Goal: Task Accomplishment & Management: Manage account settings

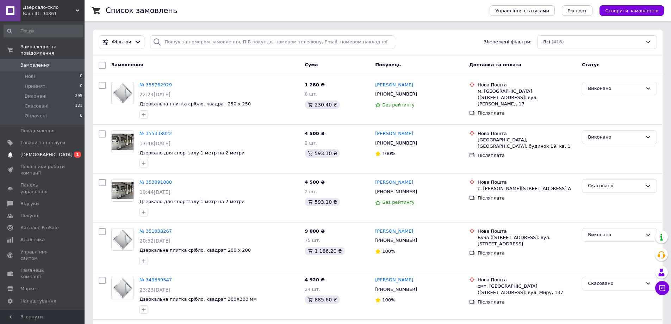
click at [38, 151] on span "[DEMOGRAPHIC_DATA]" at bounding box center [46, 154] width 52 height 6
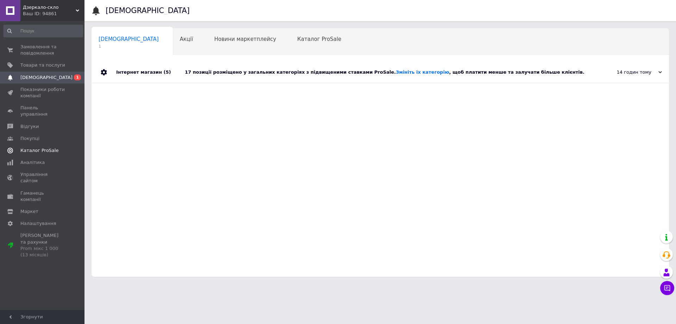
click at [37, 147] on span "Каталог ProSale" at bounding box center [39, 150] width 38 height 6
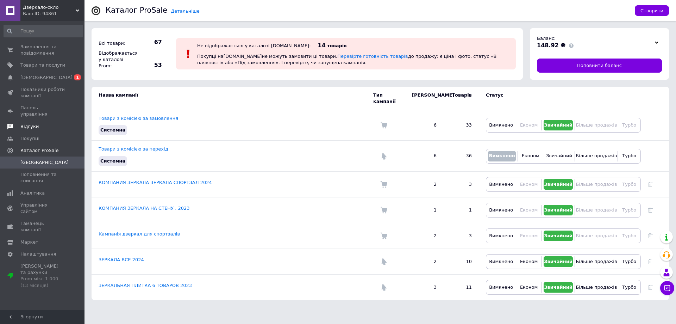
click at [25, 123] on span "Відгуки" at bounding box center [29, 126] width 18 height 6
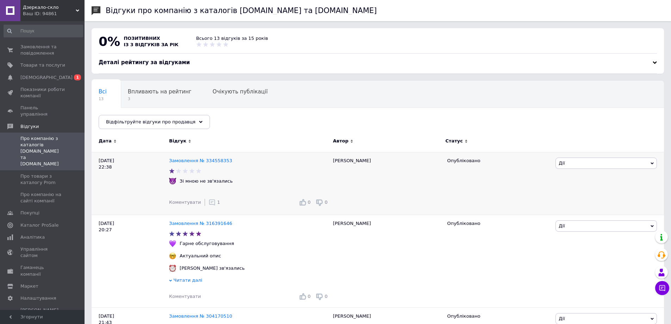
click at [209, 203] on use at bounding box center [212, 202] width 6 height 6
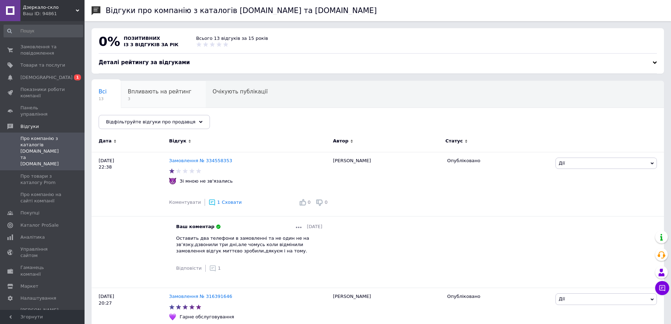
click at [164, 95] on div "Впливають на рейтинг 3" at bounding box center [163, 94] width 85 height 27
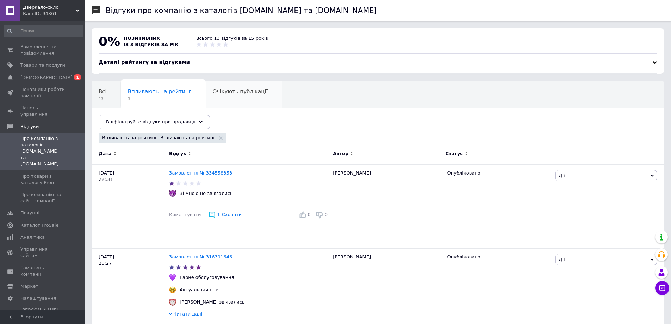
click at [231, 94] on span "Очікують публікації" at bounding box center [240, 91] width 55 height 6
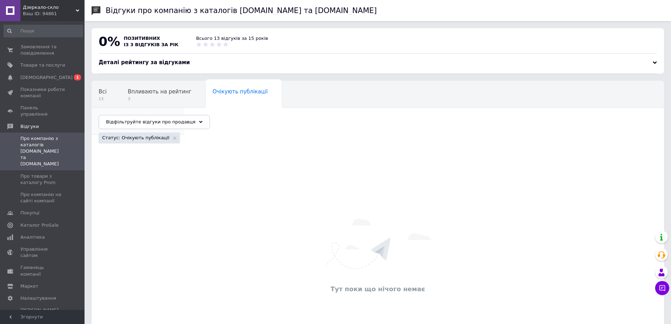
click at [184, 108] on div "Опубліковані без комен... 12" at bounding box center [138, 121] width 93 height 27
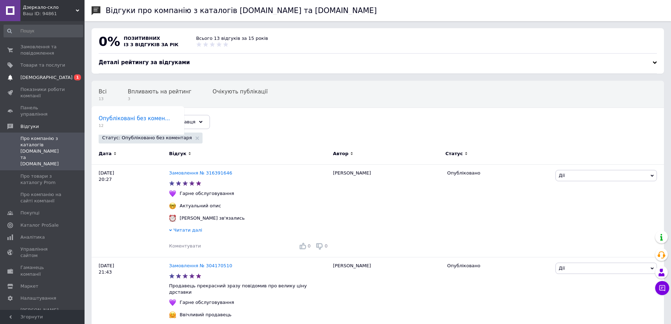
click at [36, 77] on span "[DEMOGRAPHIC_DATA]" at bounding box center [46, 77] width 52 height 6
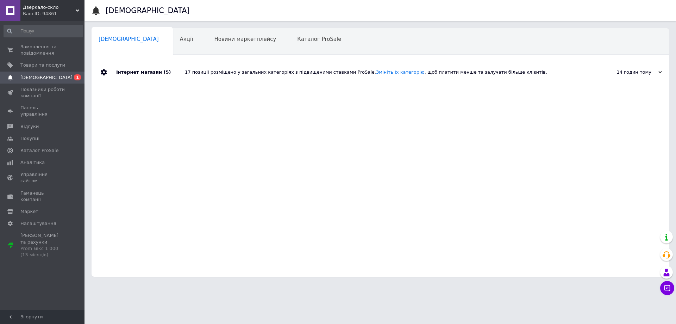
click at [214, 74] on div "17 позиції розміщено у загальних категоріях з підвищеними ставками ProSale. Змі…" at bounding box center [388, 72] width 407 height 6
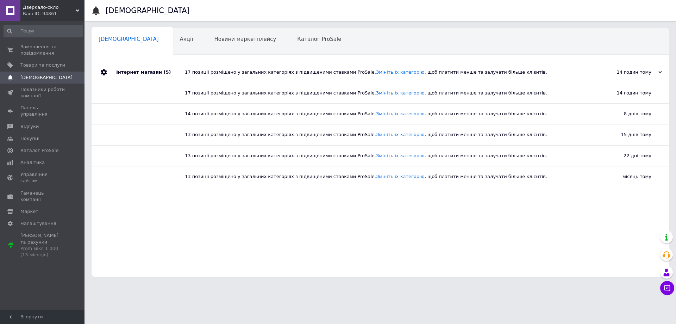
click at [122, 71] on div "Інтернет магазин (5)" at bounding box center [150, 72] width 69 height 21
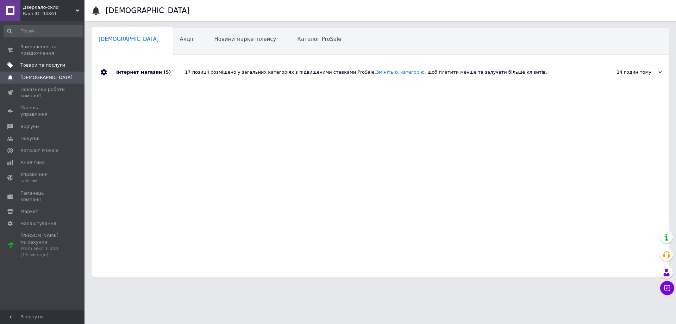
click at [37, 64] on span "Товари та послуги" at bounding box center [42, 65] width 45 height 6
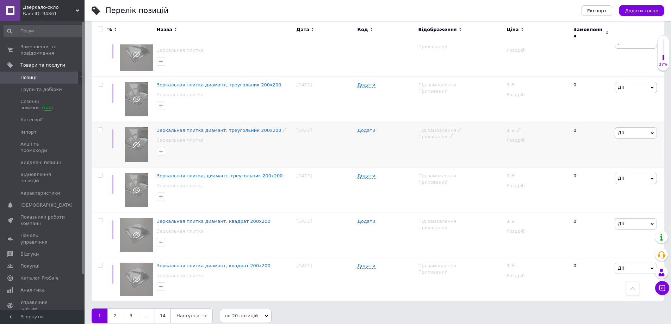
scroll to position [741, 0]
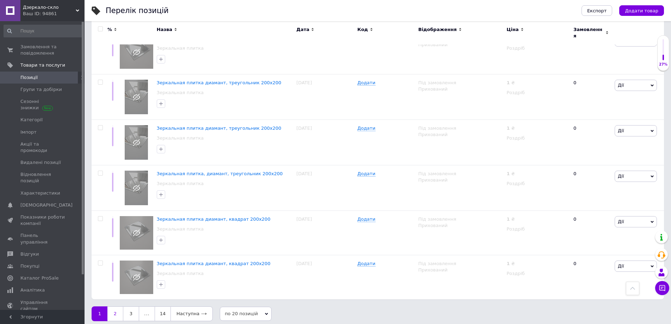
click at [114, 312] on link "2" at bounding box center [114, 313] width 15 height 15
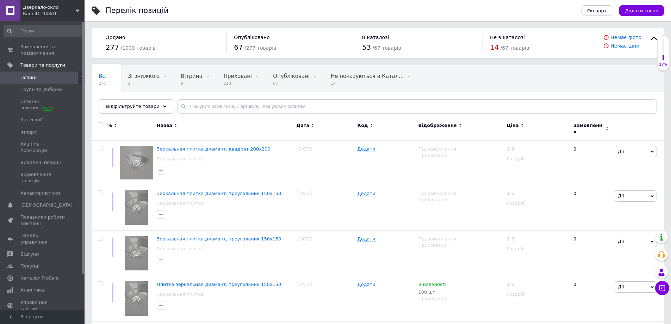
click at [163, 106] on icon at bounding box center [165, 107] width 4 height 4
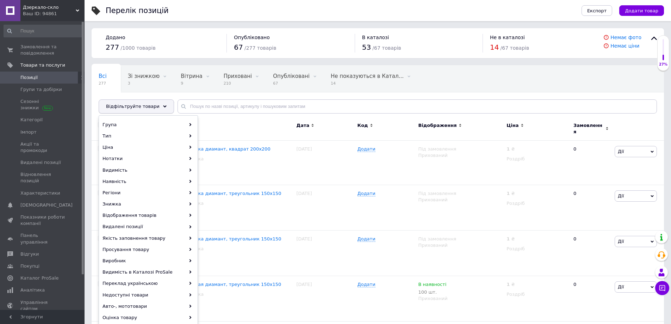
click at [163, 106] on icon at bounding box center [165, 107] width 4 height 4
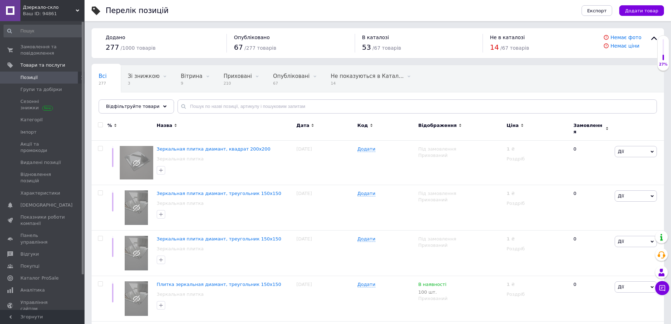
click at [116, 127] on icon at bounding box center [115, 125] width 3 height 3
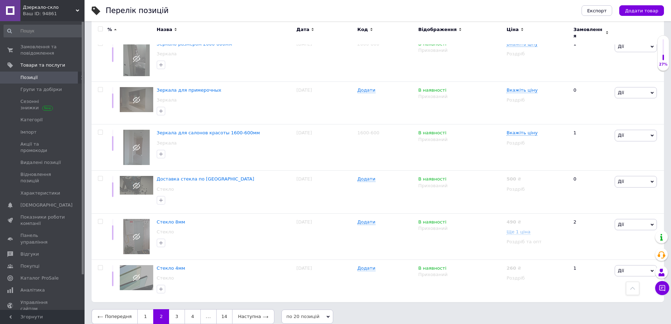
scroll to position [713, 0]
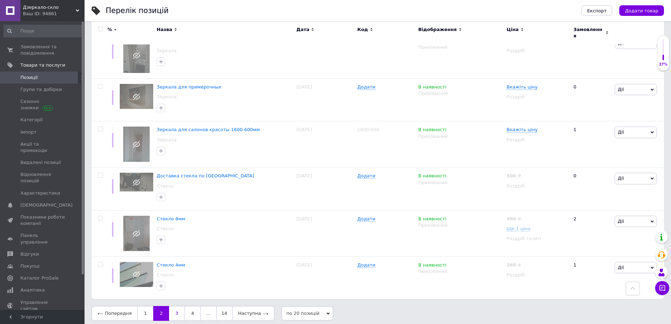
click at [172, 312] on link "3" at bounding box center [176, 313] width 15 height 15
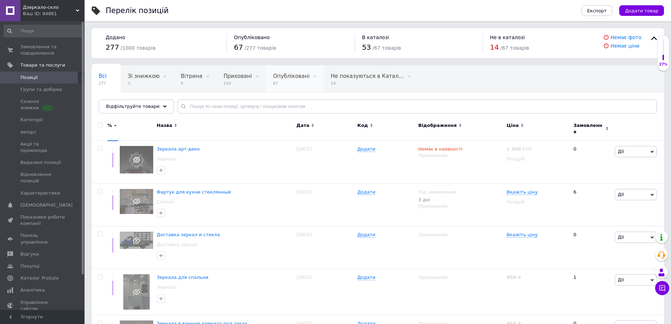
click at [284, 76] on span "Опубліковані" at bounding box center [291, 76] width 37 height 6
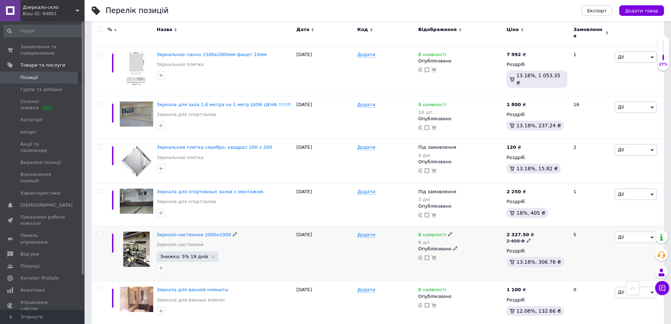
scroll to position [704, 0]
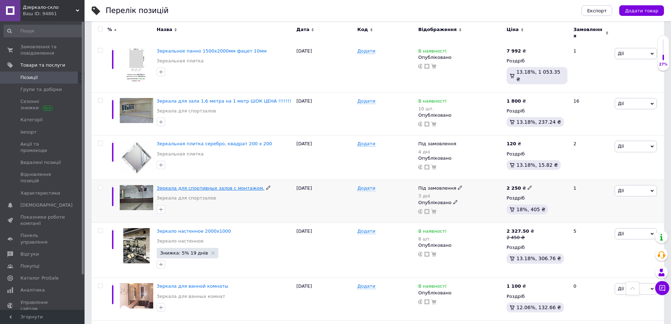
click at [200, 185] on span "Зеркала для спортивных залов с монтажом." at bounding box center [211, 187] width 108 height 5
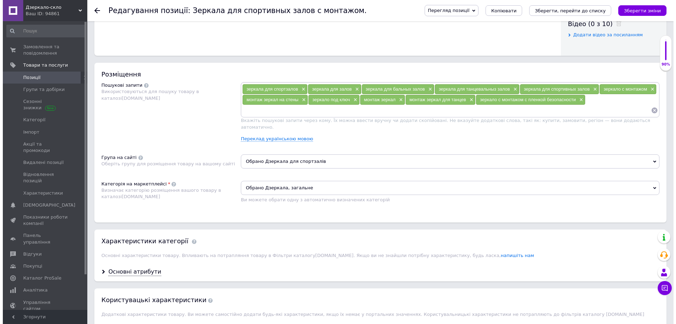
scroll to position [387, 0]
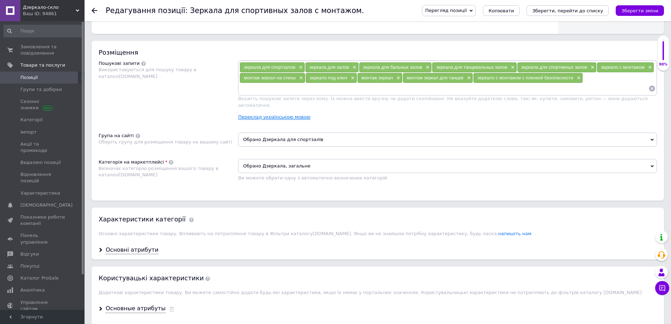
click at [278, 114] on link "Переклад українською мовою" at bounding box center [274, 117] width 72 height 6
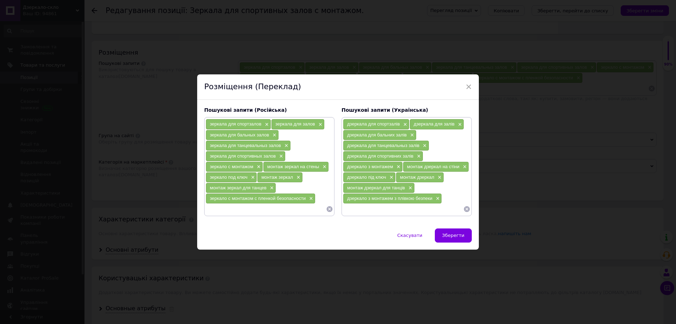
click at [376, 209] on input at bounding box center [403, 209] width 120 height 11
paste input "дзеркала для спортивного залу дзеркало для спортзалу дзеркала для фітнес клубу …"
type input "дзеркала для спортивного залу дзеркало для спортзалу дзеркала для фітнес клубу …"
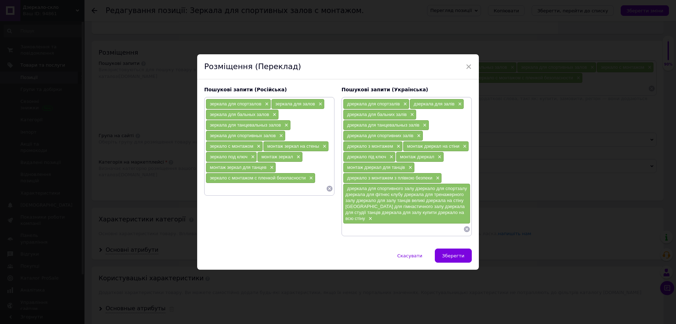
drag, startPoint x: 344, startPoint y: 229, endPoint x: 393, endPoint y: 187, distance: 64.7
click at [393, 187] on div "дзеркала для спортзалів × дзеркала для залів × дзеркала для бальних залів × дзе…" at bounding box center [406, 167] width 127 height 136
click at [367, 218] on span "×" at bounding box center [370, 219] width 6 height 6
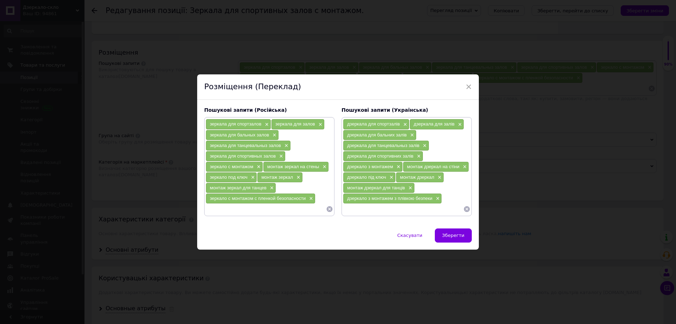
paste input "дзеркала для спортивного залу дзеркало для спортзалу дзеркала для фітнес клубу …"
click at [396, 209] on input "дзеркала для спортивного залу дзеркало для спортзалу дзеркала для фітнес клубу …" at bounding box center [403, 209] width 120 height 11
type input "дзеркала для спортивного залу дзеркало для спортзалу дзеркала для фітнес клубу …"
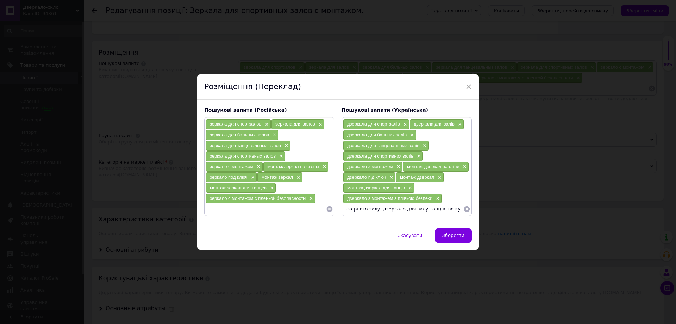
scroll to position [0, 0]
click at [467, 209] on icon at bounding box center [467, 209] width 6 height 6
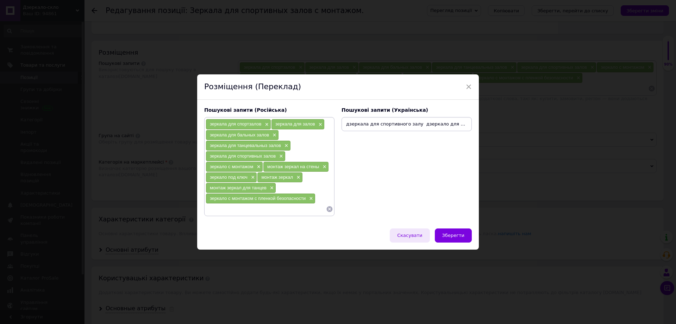
click at [414, 235] on span "Скасувати" at bounding box center [409, 234] width 25 height 5
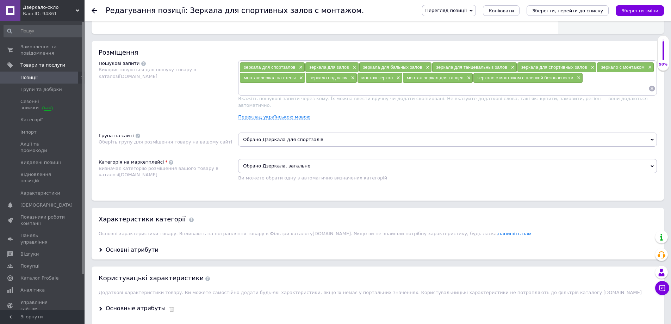
click at [282, 114] on link "Переклад українською мовою" at bounding box center [274, 117] width 72 height 6
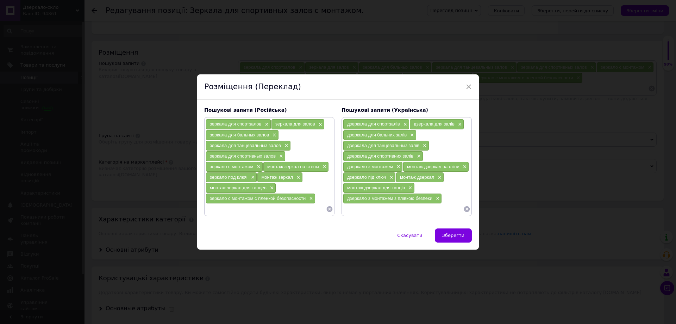
click at [358, 209] on input at bounding box center [403, 209] width 120 height 11
paste input "дзеркала для спортивного залу"
type input "дзеркала для спортивного залу"
click at [454, 234] on span "Зберегти" at bounding box center [453, 234] width 22 height 5
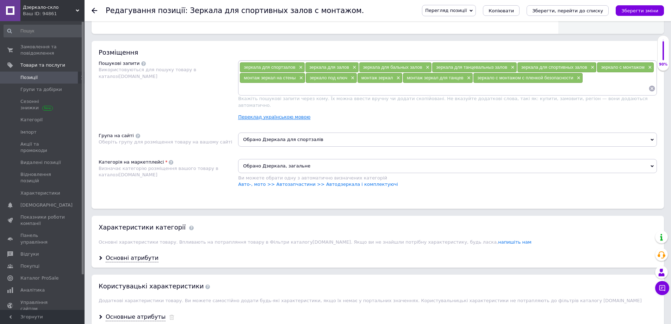
click at [286, 114] on link "Переклад українською мовою" at bounding box center [274, 117] width 72 height 6
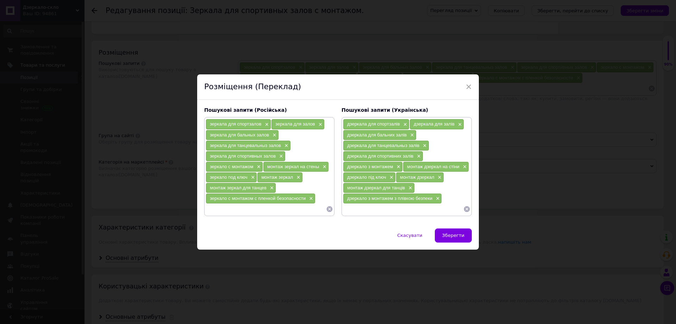
paste input "дзеркала для фітнес клубу"
type input "дзеркала для фітнес клубу"
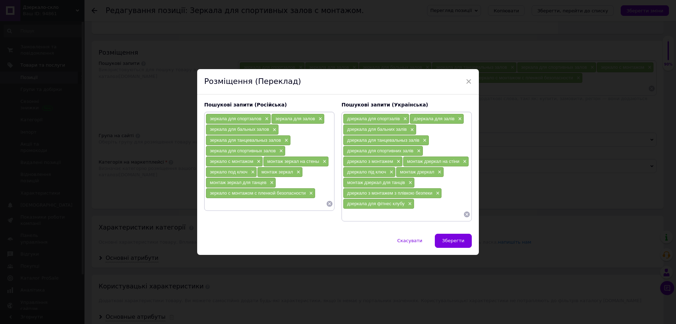
paste input "дзеркала для тренажерного залу"
type input "дзеркала для тренажерного залу"
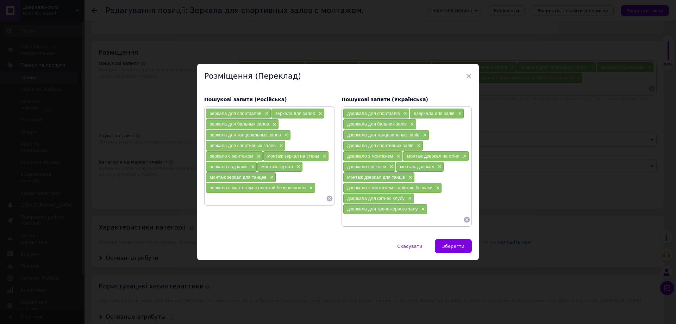
paste input "дзеркало для залу танців"
type input "дзеркало для залу танців"
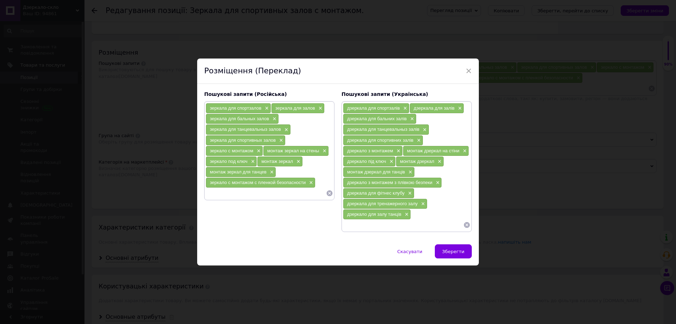
paste input "великі дзеркала на стіну"
type input "великі дзеркала на стіну"
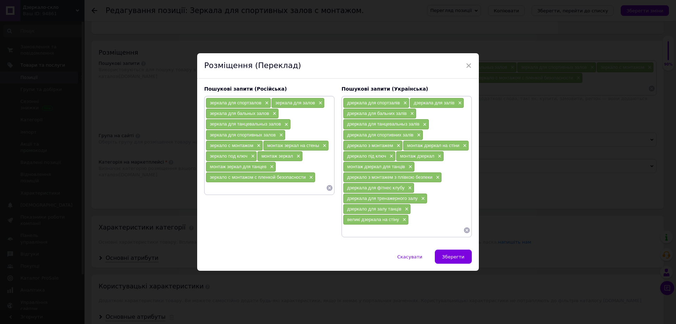
paste input "дзеркало для гімнастичного залу"
type input "дзеркало для гімнастичного залу"
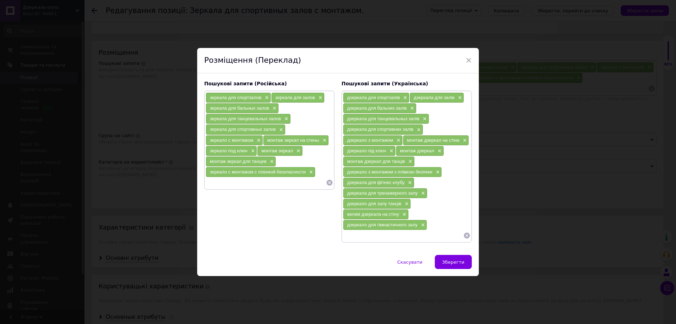
paste input "дзеркала для студії танців"
type input "дзеркала для студії танців"
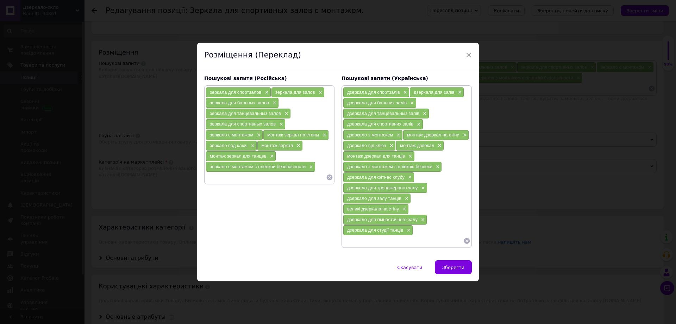
paste input "дзеркала для залу"
type input "дзеркала для залу"
paste input "купити дзеркало на всю стіну"
type input "купити дзеркало на всю стіну"
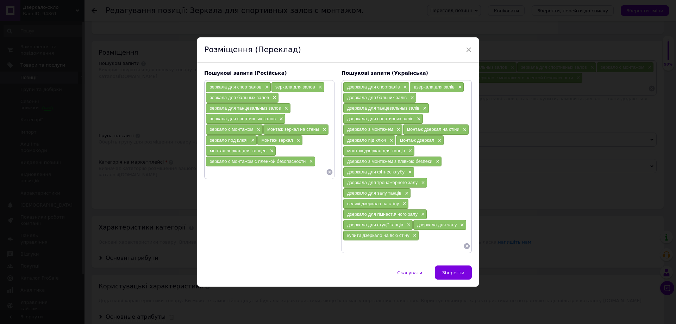
paste input "купити дзеркала для спортзалу"
type input "купити дзеркала для спортзалу"
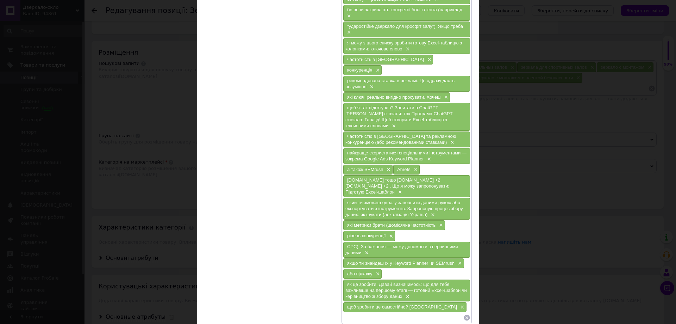
scroll to position [423, 0]
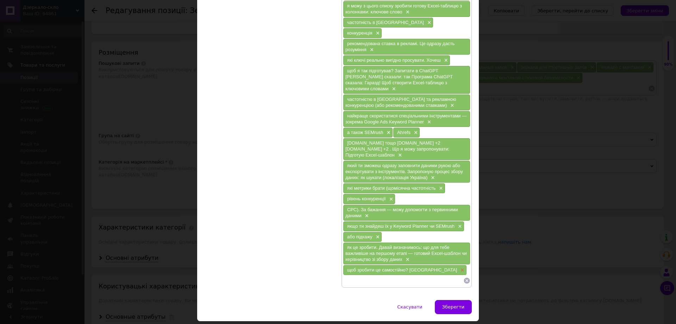
click at [459, 267] on span "×" at bounding box center [462, 270] width 6 height 6
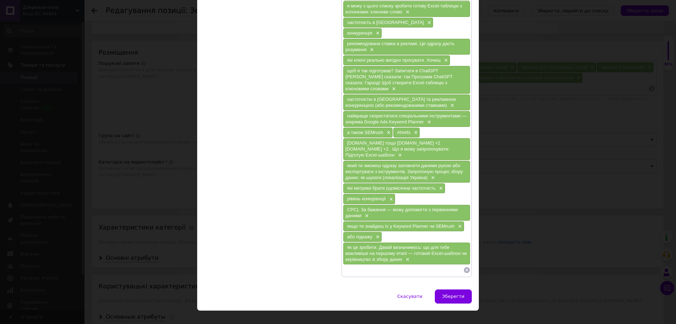
scroll to position [412, 0]
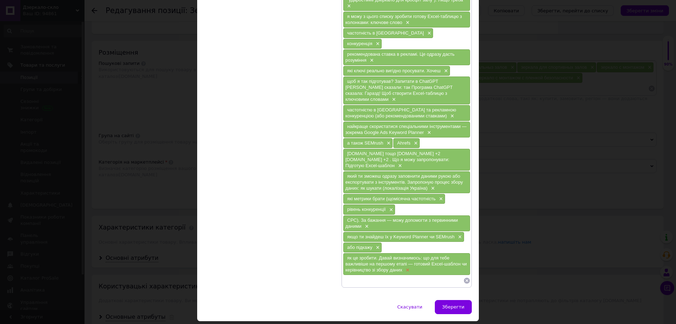
click at [408, 267] on span "×" at bounding box center [407, 270] width 6 height 6
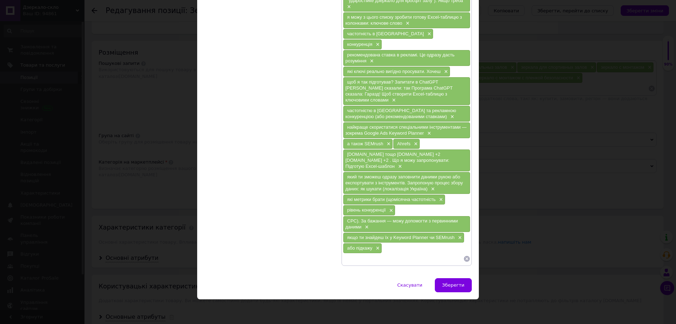
scroll to position [389, 0]
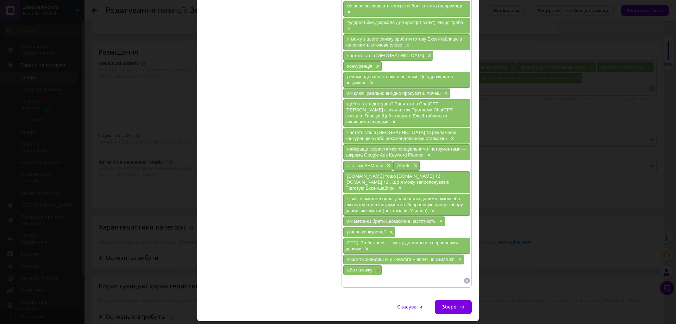
click at [375, 267] on span "×" at bounding box center [377, 270] width 6 height 6
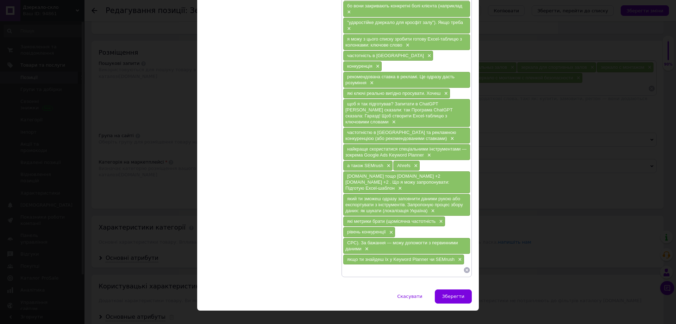
scroll to position [379, 0]
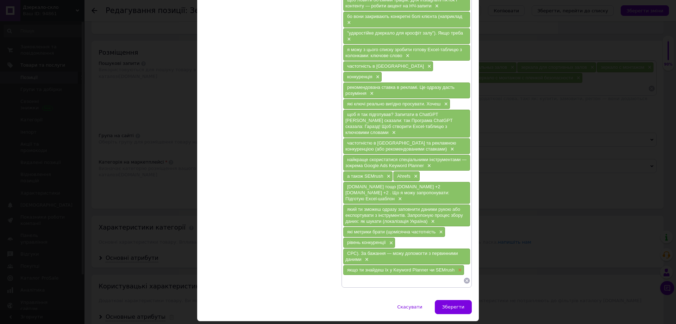
click at [459, 267] on span "×" at bounding box center [459, 270] width 6 height 6
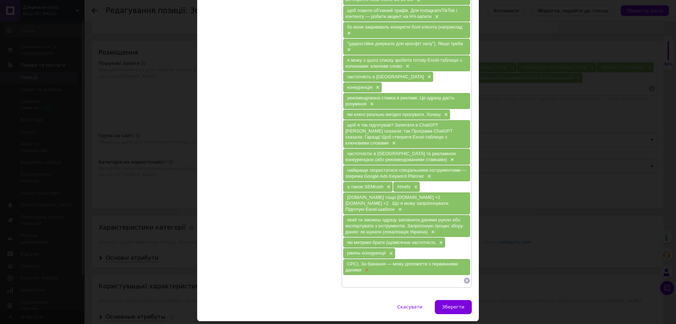
click at [366, 267] on span "×" at bounding box center [366, 270] width 6 height 6
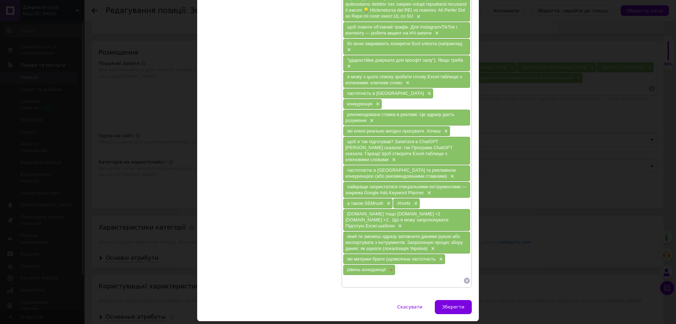
click at [388, 267] on span "×" at bounding box center [391, 270] width 6 height 6
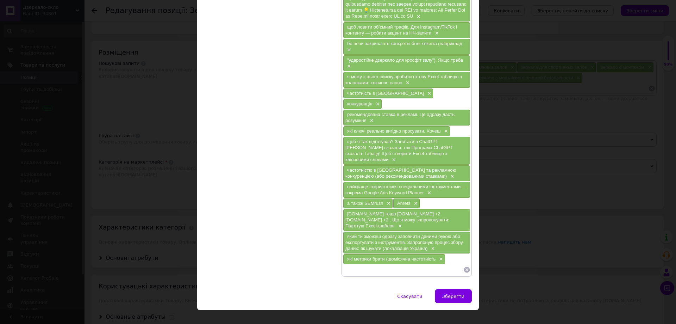
scroll to position [341, 0]
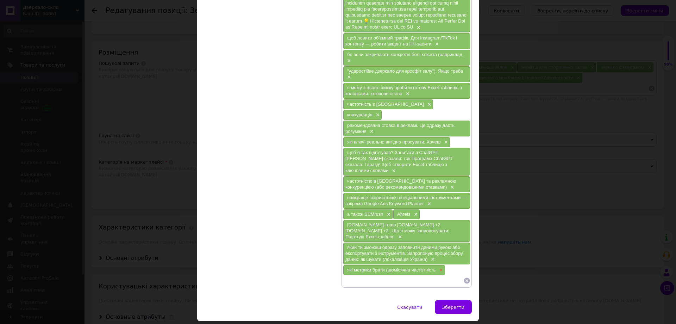
click at [438, 267] on span "×" at bounding box center [440, 270] width 6 height 6
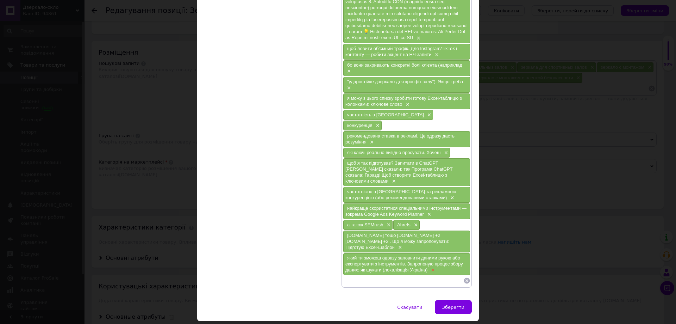
click at [429, 267] on span "×" at bounding box center [432, 270] width 6 height 6
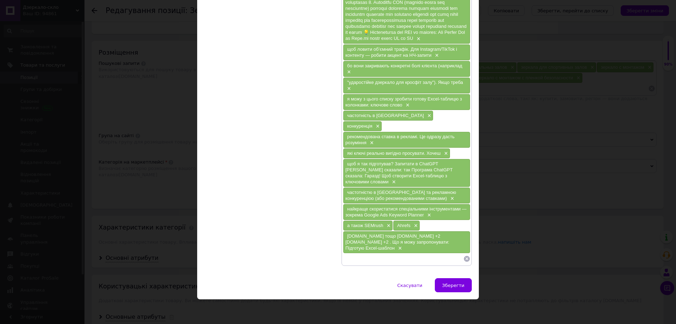
scroll to position [308, 0]
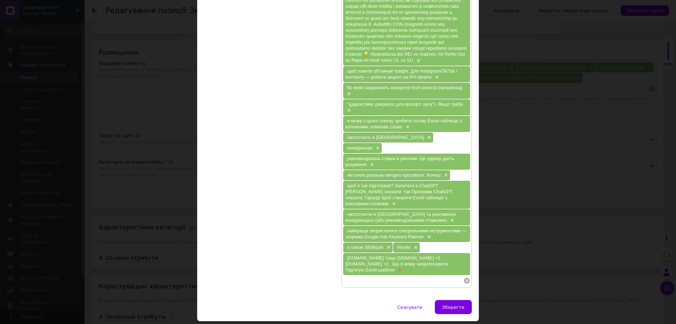
click at [402, 267] on span "×" at bounding box center [400, 270] width 6 height 6
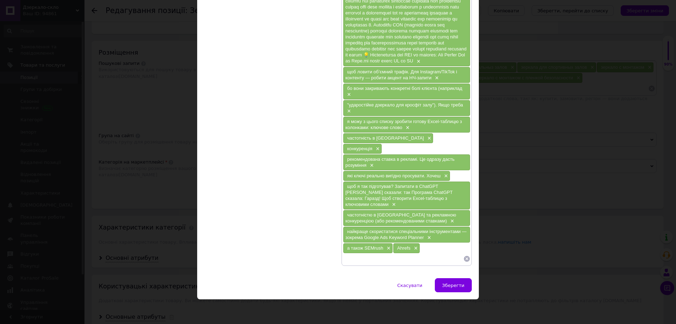
scroll to position [291, 0]
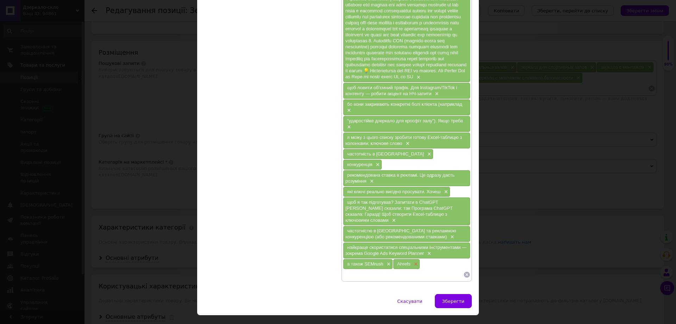
click at [413, 261] on span "×" at bounding box center [415, 264] width 6 height 6
click at [387, 261] on span "×" at bounding box center [388, 264] width 6 height 6
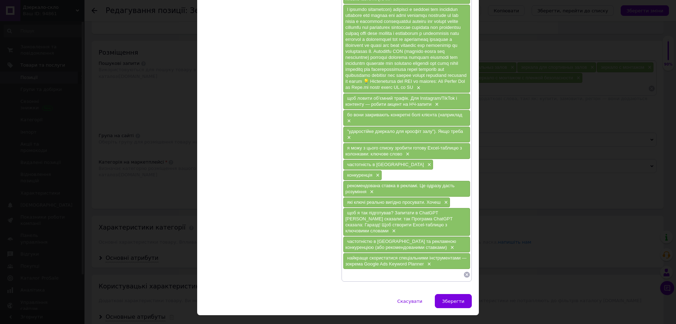
click at [428, 261] on span "×" at bounding box center [429, 264] width 6 height 6
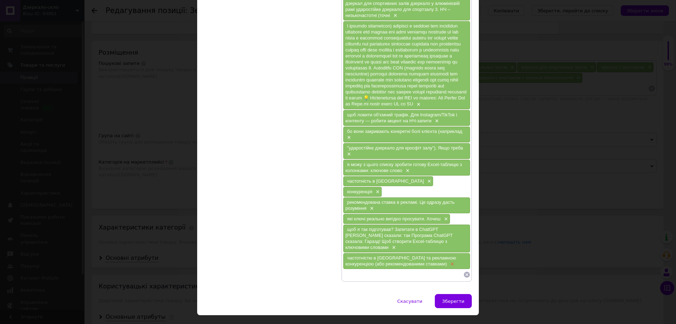
click at [449, 261] on span "×" at bounding box center [452, 264] width 6 height 6
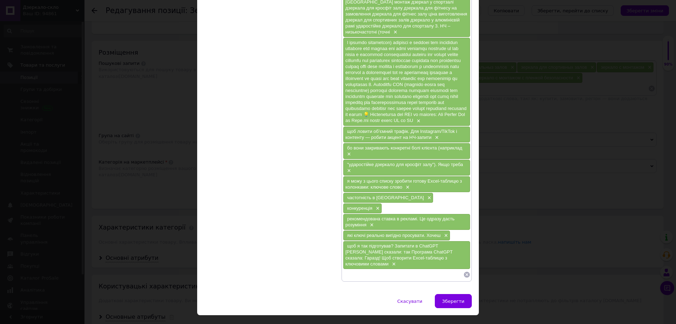
click at [396, 261] on span "×" at bounding box center [394, 264] width 6 height 6
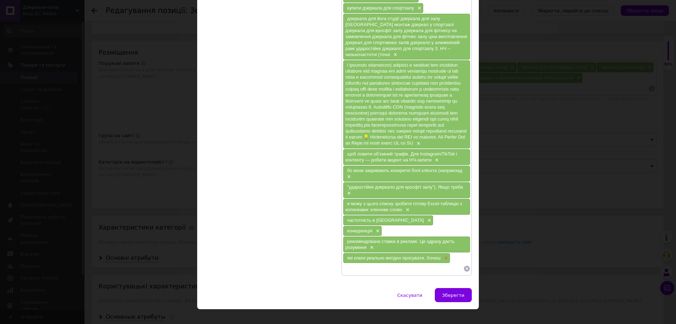
click at [445, 255] on span "×" at bounding box center [445, 258] width 6 height 6
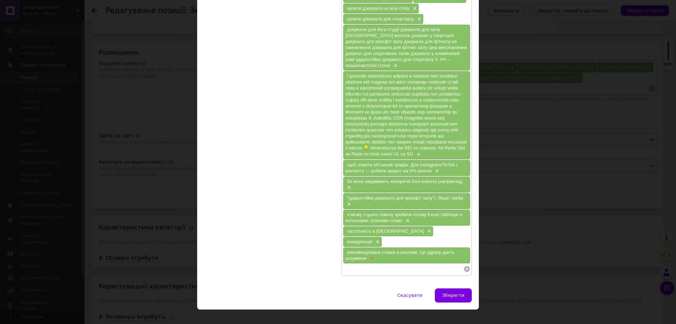
click at [372, 255] on span "×" at bounding box center [371, 258] width 6 height 6
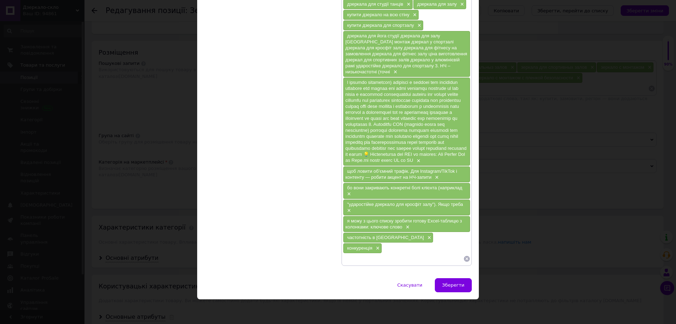
scroll to position [198, 0]
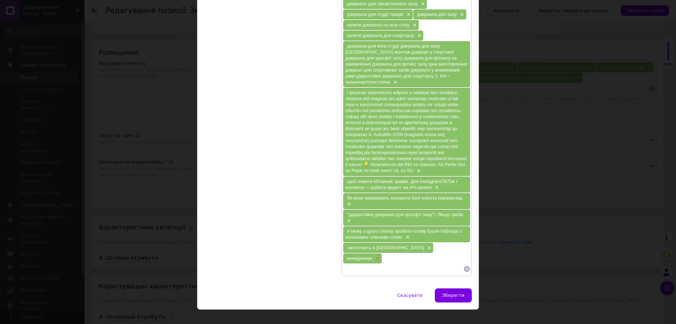
click at [380, 255] on span "×" at bounding box center [377, 258] width 6 height 6
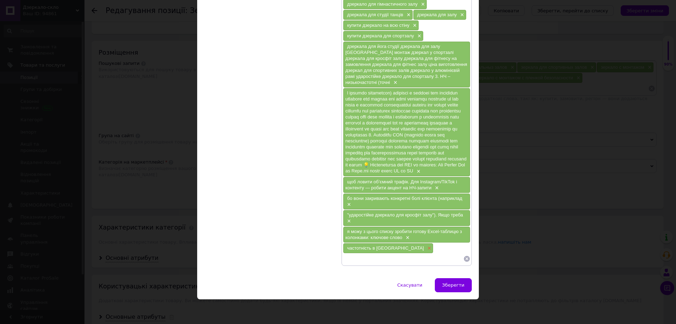
click at [426, 249] on span "×" at bounding box center [429, 248] width 6 height 6
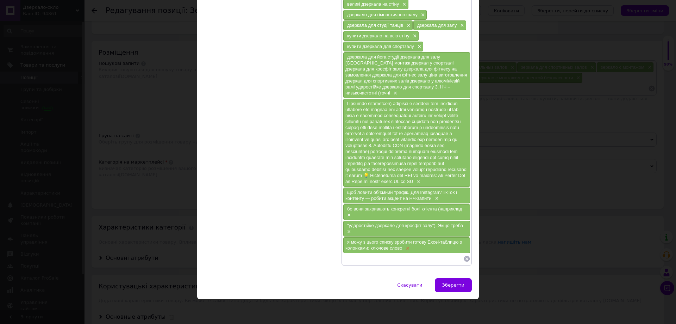
click at [407, 247] on span "×" at bounding box center [407, 248] width 6 height 6
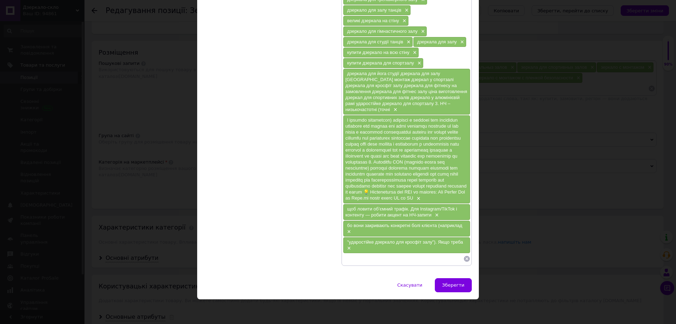
scroll to position [170, 0]
click at [348, 249] on span "×" at bounding box center [348, 248] width 6 height 6
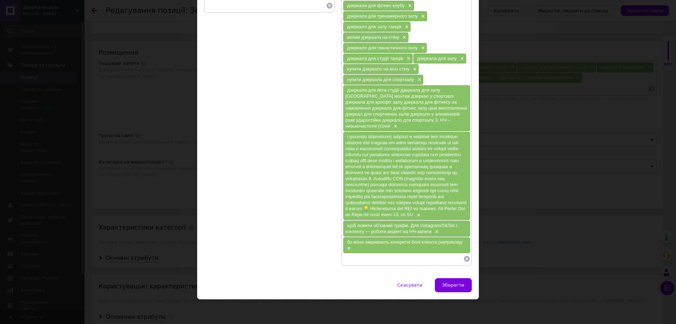
click at [348, 246] on span "×" at bounding box center [348, 248] width 6 height 6
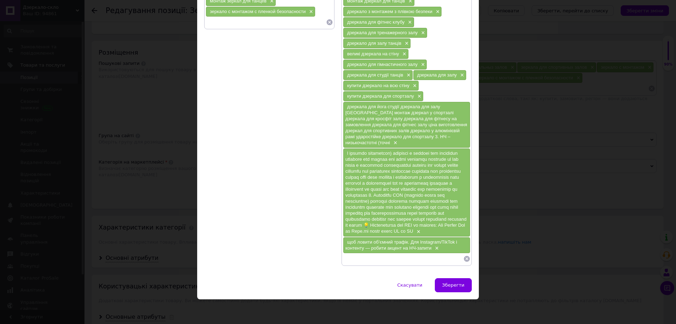
scroll to position [137, 0]
click at [434, 248] on span "×" at bounding box center [437, 248] width 6 height 6
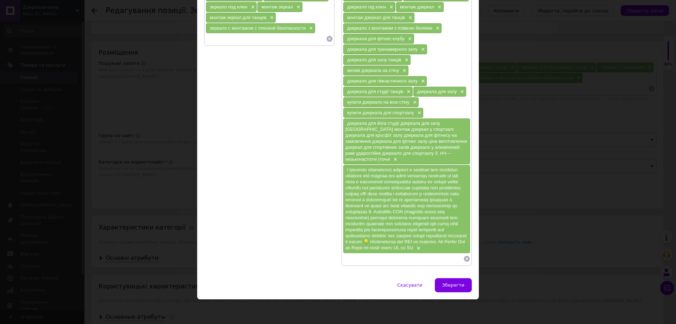
scroll to position [121, 0]
click at [415, 247] on span "×" at bounding box center [418, 248] width 6 height 6
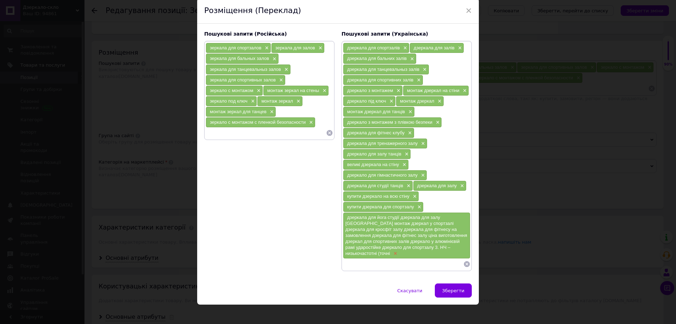
click at [398, 250] on span "×" at bounding box center [395, 253] width 6 height 6
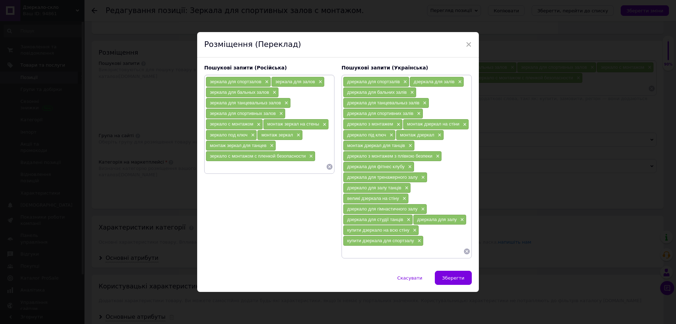
scroll to position [0, 0]
drag, startPoint x: 357, startPoint y: 254, endPoint x: 519, endPoint y: 220, distance: 165.8
click at [519, 220] on div "× Розміщення (Переклад) Пошукові запити (Російська) зеркала для спортзалов × зе…" at bounding box center [338, 162] width 676 height 324
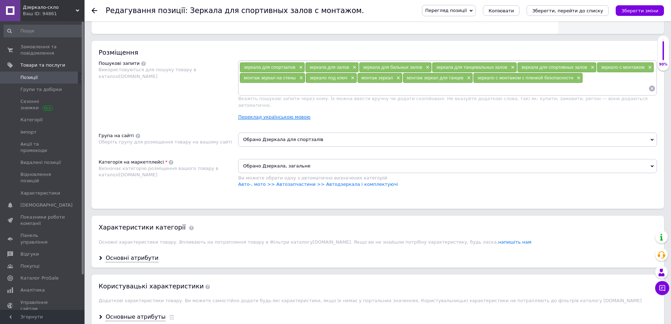
click at [275, 114] on link "Переклад українською мовою" at bounding box center [274, 117] width 72 height 6
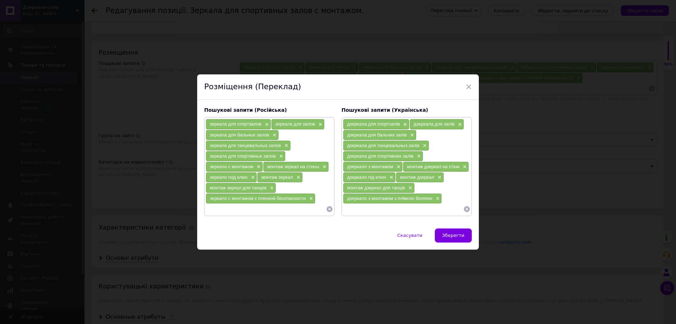
paste input "дзеркала для спортивного залу дзеркало для спортзалу"
type input "дзеркала для спортивного залу дзеркало для спортзалу"
click at [410, 210] on input "дзеркала для спортивного залу дзеркало для спортзалу" at bounding box center [403, 209] width 120 height 11
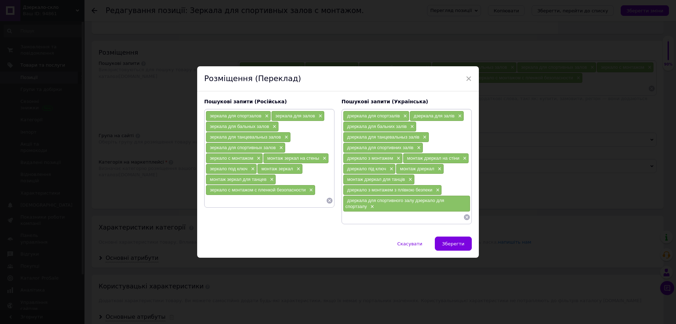
click at [414, 199] on span "дзеркала для спортивного залу дзеркало для спортзалу" at bounding box center [394, 203] width 99 height 11
click at [373, 208] on span "×" at bounding box center [372, 207] width 6 height 6
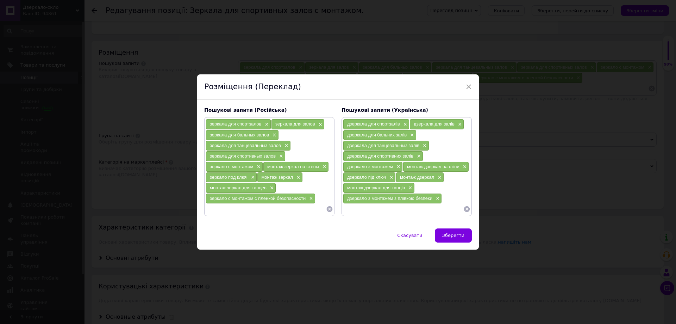
paste input "дзеркала для спортивного залу дзеркало для спортзалу"
click at [406, 210] on input "дзеркала для спортивного залу дзеркало для спортзалу" at bounding box center [403, 209] width 120 height 11
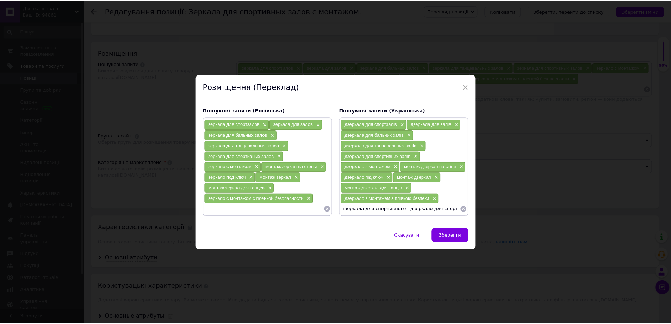
scroll to position [0, 0]
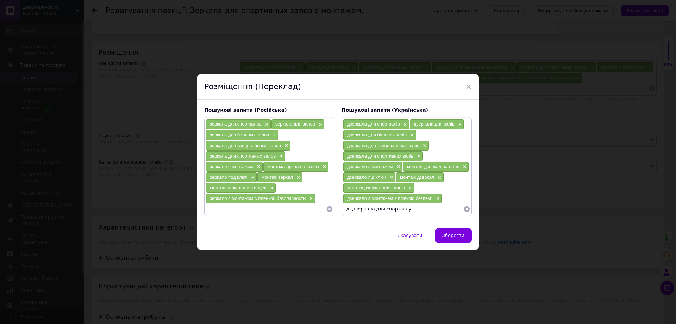
type input "дзеркало для спортзалу"
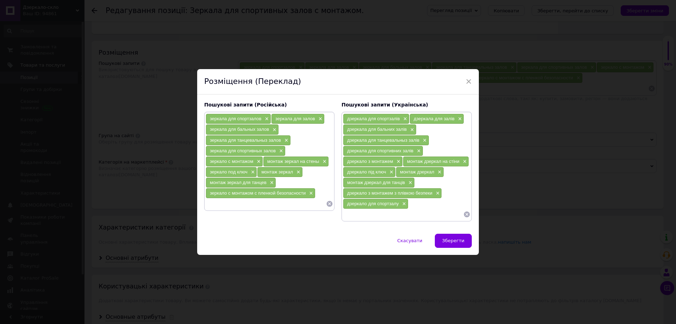
paste input "дзеркала для спортивного залу"
type input "дзеркала для спортивного залу"
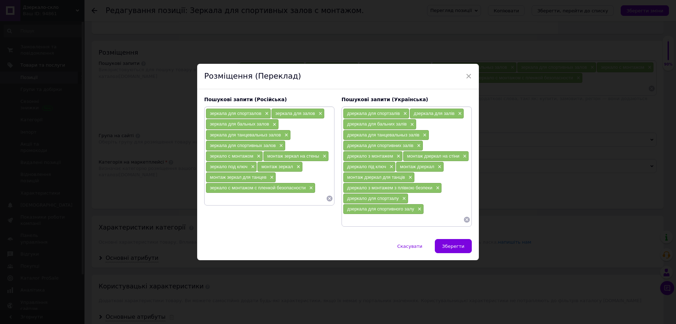
paste input "дзеркала для фітнес клубу"
type input "дзеркала для фітнес клубу"
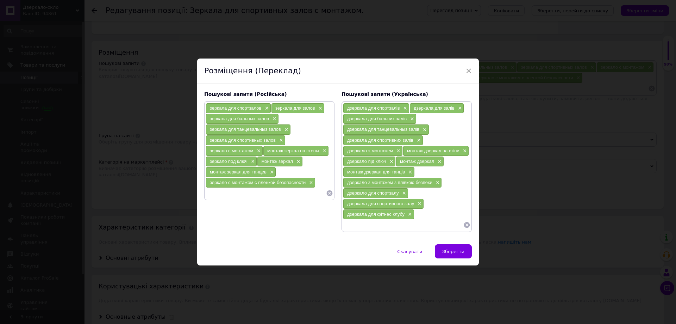
paste input "дзеркала для тренажерного залу"
type input "дзеркала для тренажерного залу"
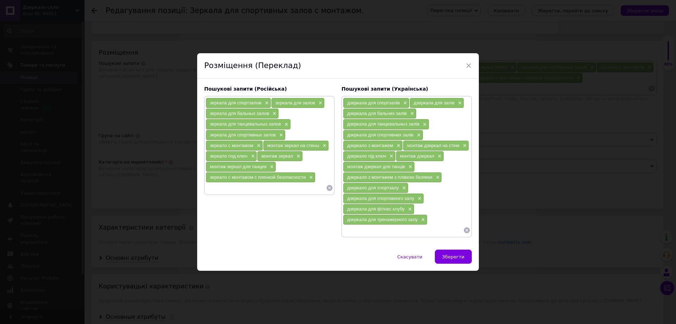
paste input "дзеркало для залу танців"
type input "дзеркало для залу танців"
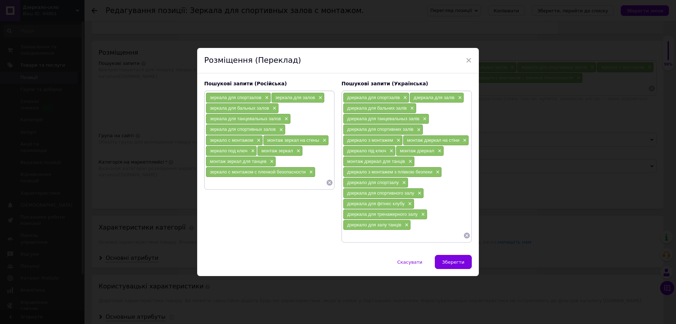
paste input "великі дзеркала на стіну"
type input "великі дзеркала на стіну"
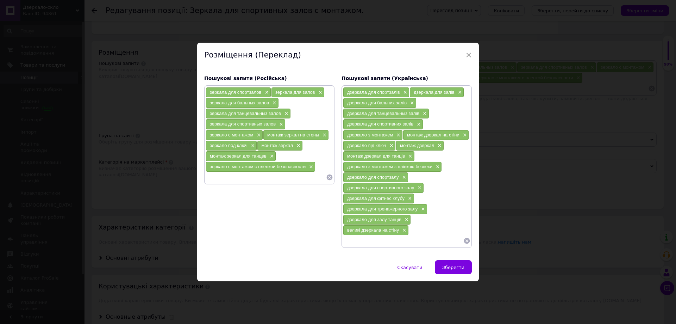
paste input "дзеркало для гімнастичного залу"
type input "дзеркало для гімнастичного залу"
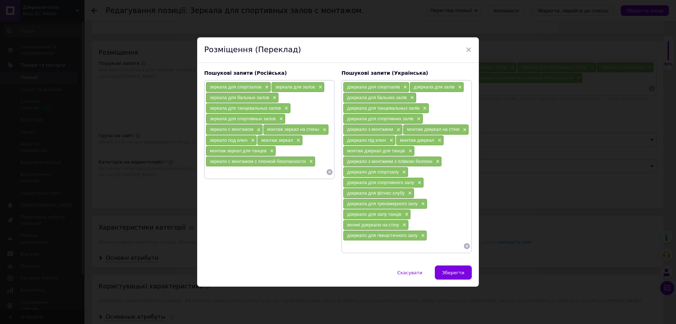
paste input "дзеркала для студії танців"
type input "дзеркала для студії танців"
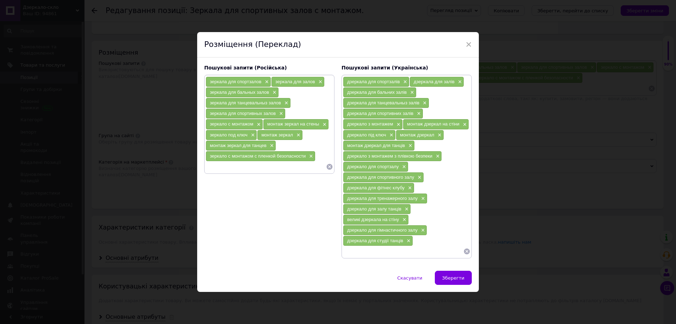
paste input "дзеркала для залу"
type input "дзеркала для залу"
paste input "купити дзеркало на всю стіну"
type input "купити дзеркало на всю стіну"
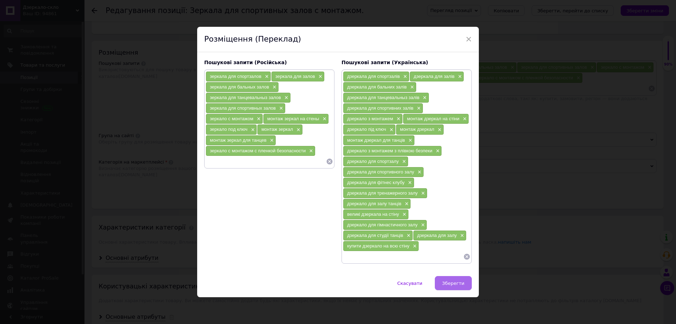
click at [450, 284] on span "Зберегти" at bounding box center [453, 282] width 22 height 5
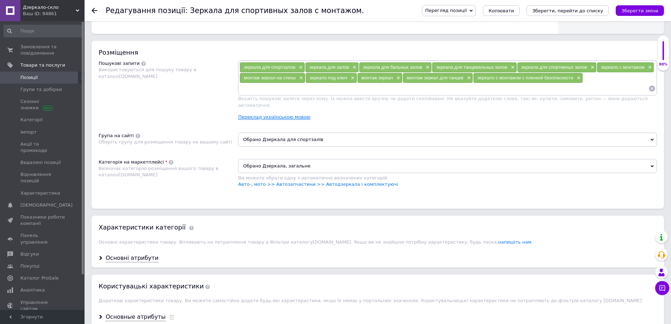
click at [295, 114] on link "Переклад українською мовою" at bounding box center [274, 117] width 72 height 6
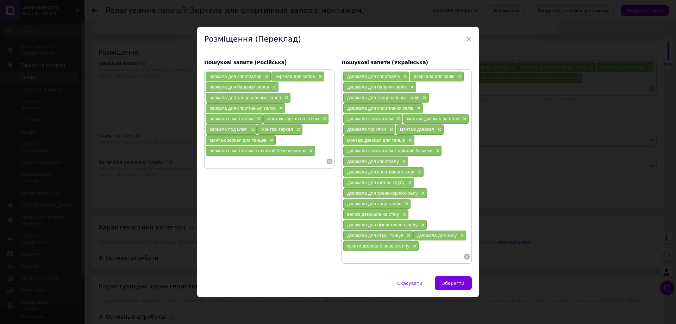
paste input "зеркала для спортивного зала"
type input "зеркала для спортивного зала"
paste input "зеркало для спортзала"
type input "зеркало для спортзала"
paste input "зеркала для фитнес клуба"
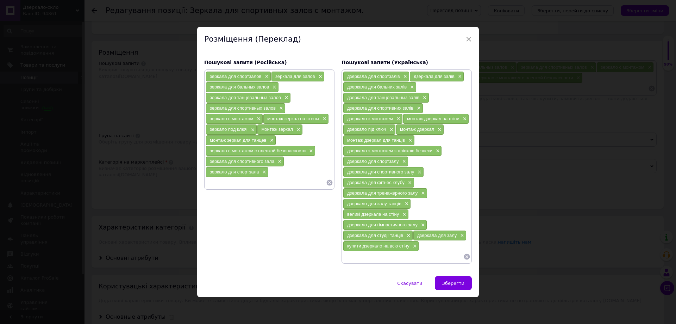
type input "зеркала для фитнес клуба"
paste input "зеркала для тренажерного зала"
type input "зеркала для тренажерного зала"
paste input "зеркало для зала танцев"
type input "зеркало для зала танцев"
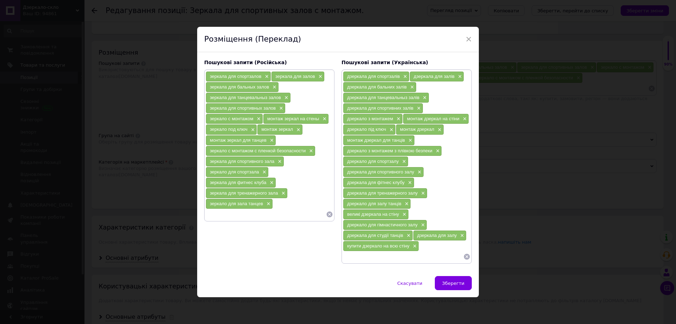
paste input "большие зеркала на стену"
type input "большие зеркала на стену"
paste input "зеркало для гимнастического зала"
type input "зеркало для гимнастического зала"
paste input "зеркала для студии танцев"
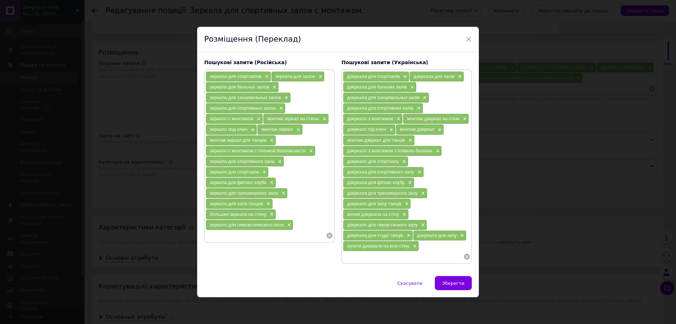
type input "зеркала для студии танцев"
paste input "зеркала для зала"
type input "зеркала для зала"
paste input "купить зеркало на всю стену"
type input "купить зеркало на всю стену"
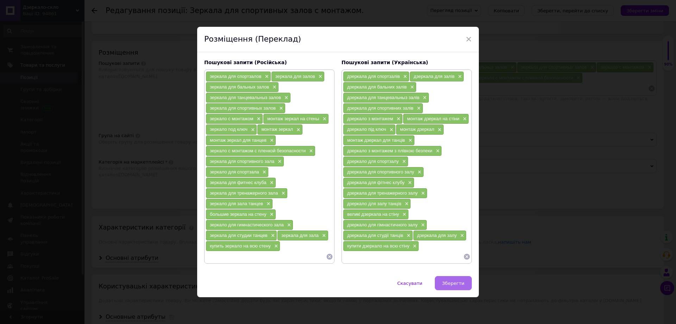
click at [456, 280] on span "Зберегти" at bounding box center [453, 282] width 22 height 5
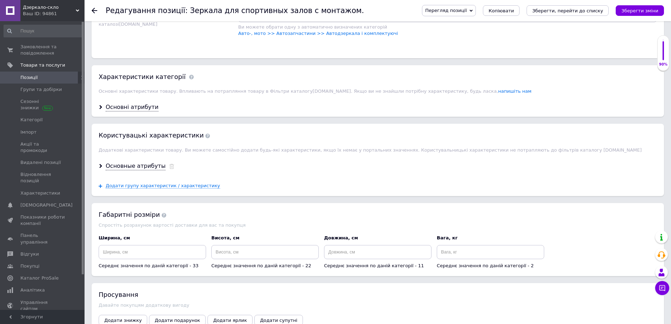
scroll to position [630, 0]
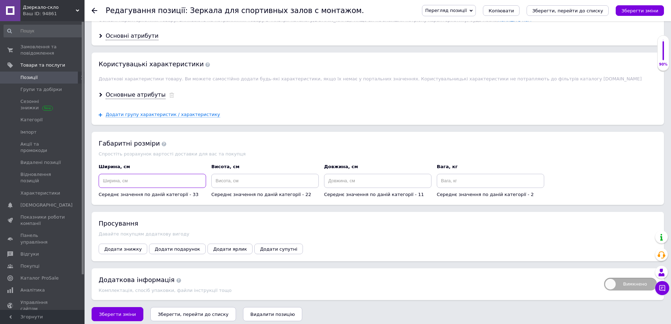
click at [134, 177] on input at bounding box center [152, 181] width 107 height 14
type input "100"
click at [222, 176] on input at bounding box center [264, 181] width 107 height 14
type input "100"
click at [378, 177] on input at bounding box center [377, 181] width 107 height 14
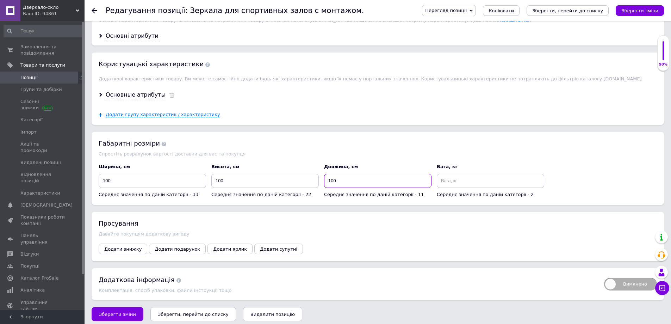
type input "100"
click at [123, 177] on input "100" at bounding box center [152, 181] width 107 height 14
type input "1"
type input "0.4"
click at [471, 178] on input at bounding box center [490, 181] width 107 height 14
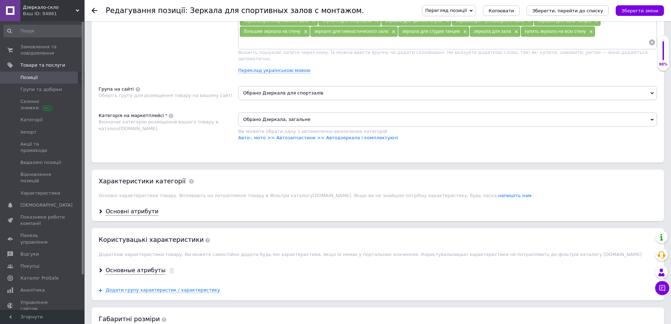
scroll to position [454, 0]
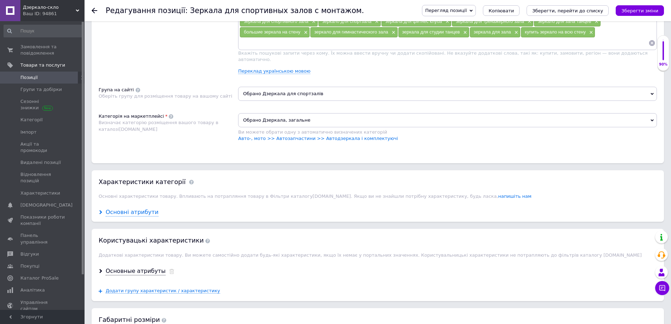
type input "11"
click at [131, 208] on div "Основні атрибути" at bounding box center [132, 212] width 53 height 8
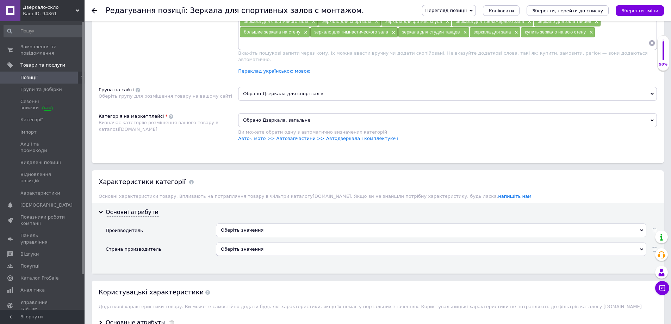
click at [642, 229] on use at bounding box center [641, 230] width 3 height 2
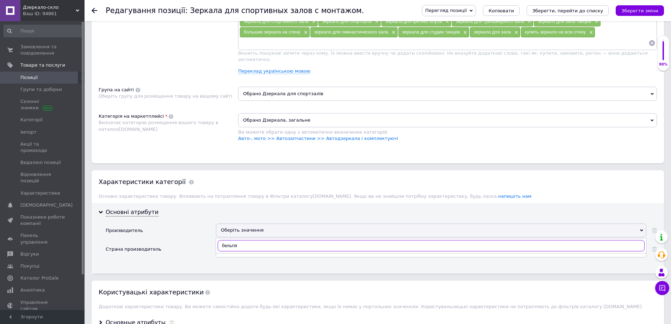
click at [223, 240] on input "бельгія" at bounding box center [431, 245] width 427 height 11
type input "Бельгія"
click at [194, 229] on div "Производитель" at bounding box center [161, 232] width 110 height 19
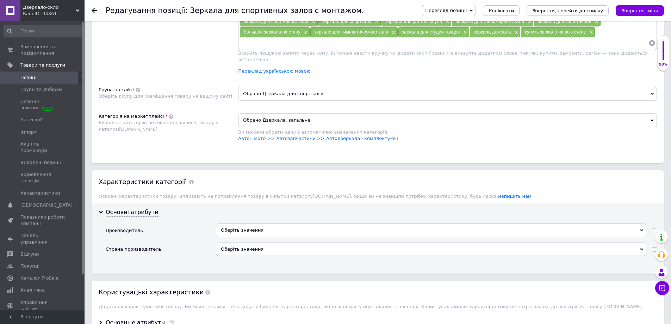
click at [251, 223] on div "Оберіть значення" at bounding box center [431, 229] width 430 height 13
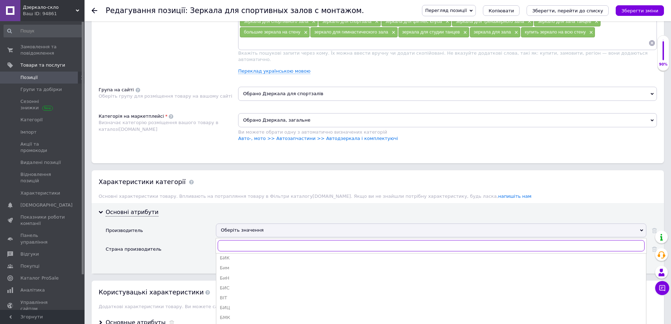
scroll to position [106, 0]
click at [173, 229] on div "Производитель" at bounding box center [161, 232] width 110 height 19
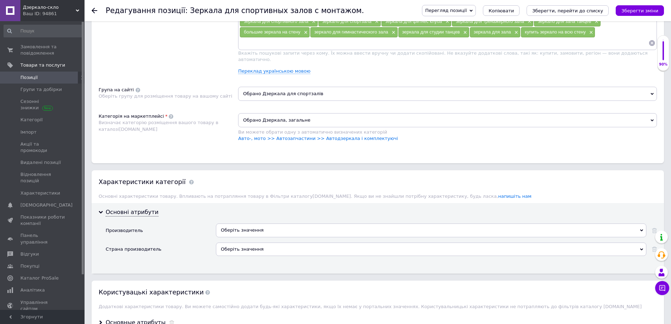
click at [259, 242] on div "Оберіть значення" at bounding box center [431, 248] width 430 height 13
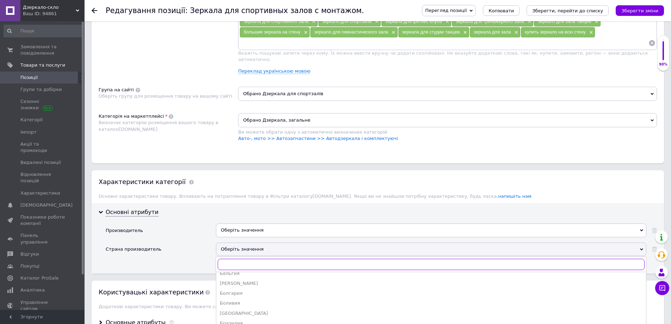
scroll to position [141, 0]
click at [247, 303] on div "Бельгия" at bounding box center [431, 306] width 423 height 6
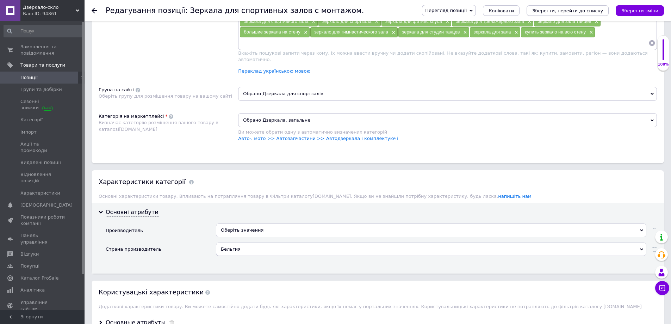
click at [582, 9] on icon "Зберегти, перейти до списку" at bounding box center [567, 10] width 71 height 5
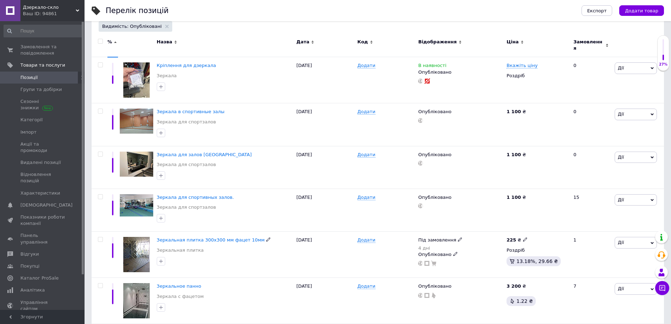
scroll to position [25, 0]
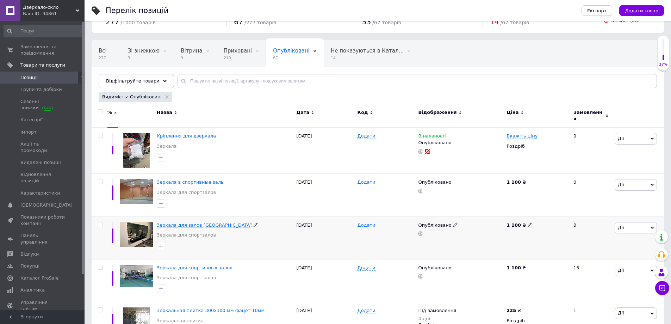
click at [189, 222] on span "Зеркала для залов [GEOGRAPHIC_DATA]" at bounding box center [204, 224] width 95 height 5
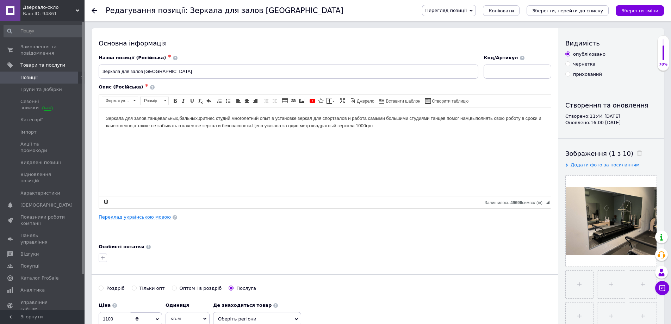
click at [360, 127] on body "Зеркала для залов,танцевальных,бальных,фитнес студий,многолетний опыт в установ…" at bounding box center [325, 121] width 438 height 15
click at [335, 136] on html "Зеркала для залов,танцевальных,бальных,фитнес студий,многолетний опыт в установ…" at bounding box center [325, 121] width 452 height 29
drag, startPoint x: 382, startPoint y: 126, endPoint x: 252, endPoint y: 127, distance: 130.0
click at [252, 127] on body "Зеркала для залов,танцевальных,бальных,фитнес студий,многолетний опыт в установ…" at bounding box center [325, 121] width 438 height 15
click at [174, 99] on span at bounding box center [175, 101] width 6 height 6
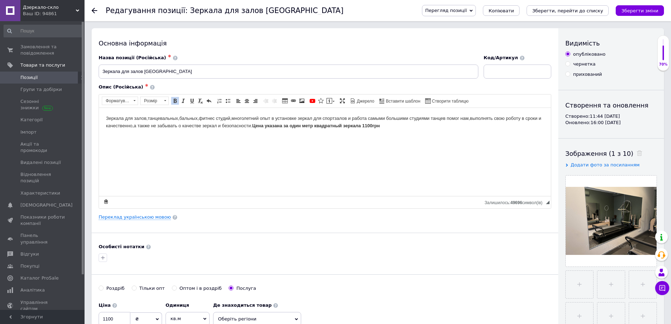
click at [258, 136] on html "Зеркала для залов,танцевальных,бальных,фитнес студий,многолетний опыт в установ…" at bounding box center [325, 121] width 452 height 29
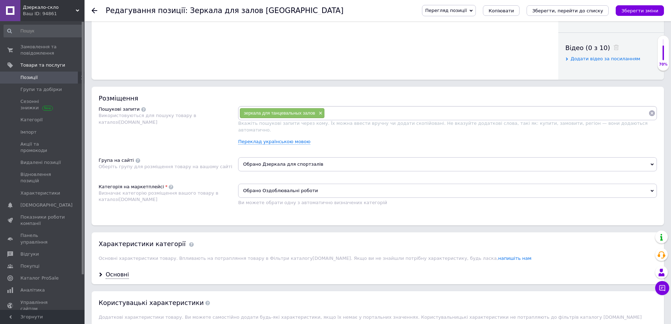
scroll to position [352, 0]
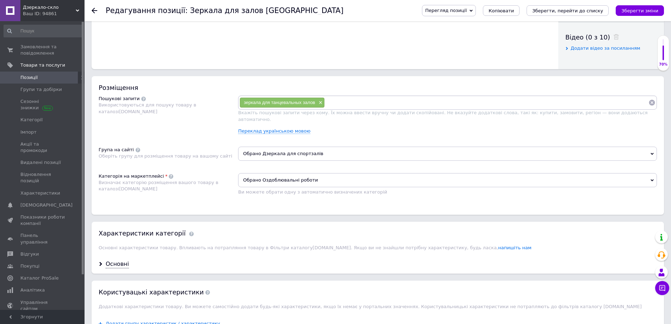
click at [354, 108] on input at bounding box center [487, 102] width 324 height 11
paste input "купить зеркала для спортзала"
type input "купить зеркала для спортзала"
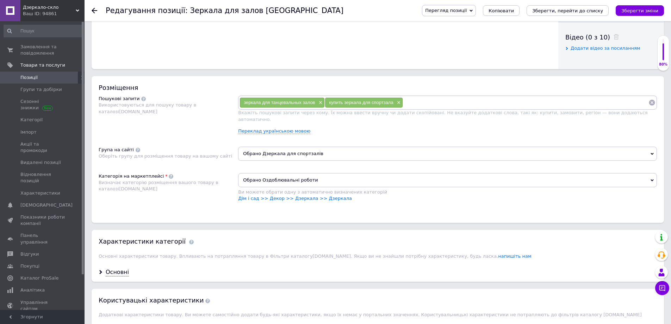
paste input "зеркала для йога-студии"
type input "зеркала для йога-студии"
paste input "зеркала для зала аэробики"
type input "зеркала для зала аэробики"
paste input "монтаж зеркал в спортзале"
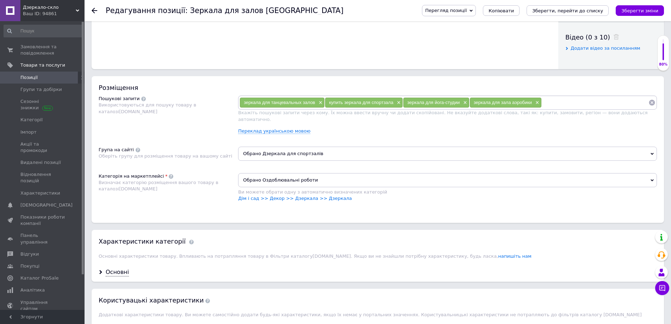
type input "монтаж зеркал в спортзале"
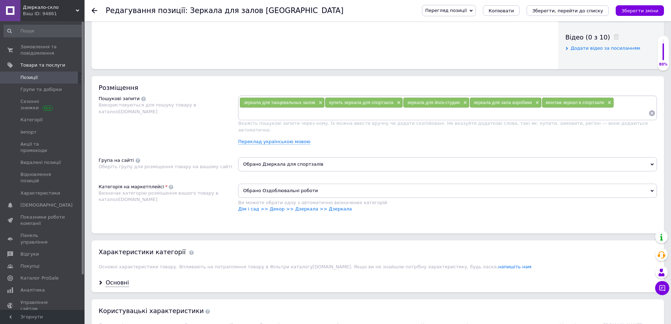
paste input "зеркала для кроссфит-зала"
type input "зеркала для кроссфит-зала"
paste input "зеркала для фитнеса на заказ"
type input "зеркала для фитнеса на заказ"
paste input "зеркала для фитнес-зала цена"
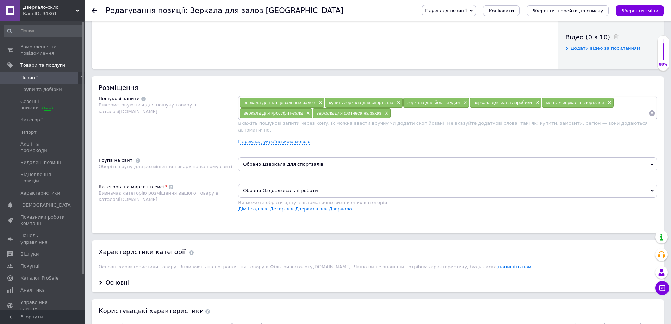
type input "зеркала для фитнес-зала цена"
paste input "изготовление зеркал для спортивных залов"
type input "изготовление зеркал для спортивных залов"
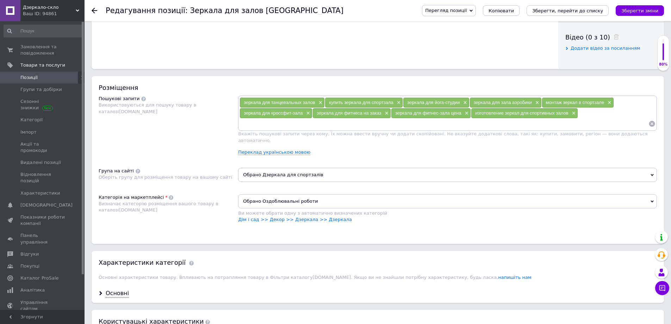
paste input "зеркало в алюминиевой раме"
type input "зеркало в алюминиевой раме"
paste input "ударопрочное зеркало для спортзала"
type input "ударопрочное зеркало для спортзала"
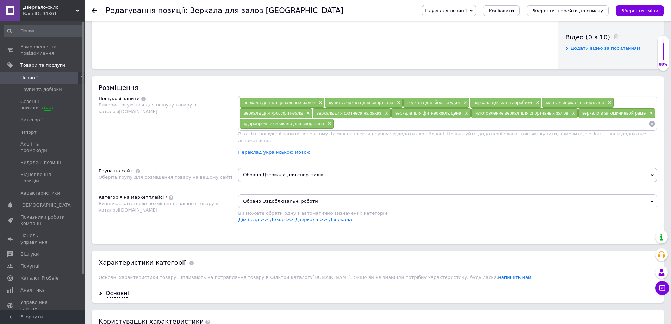
click at [291, 149] on link "Переклад українською мовою" at bounding box center [274, 152] width 72 height 6
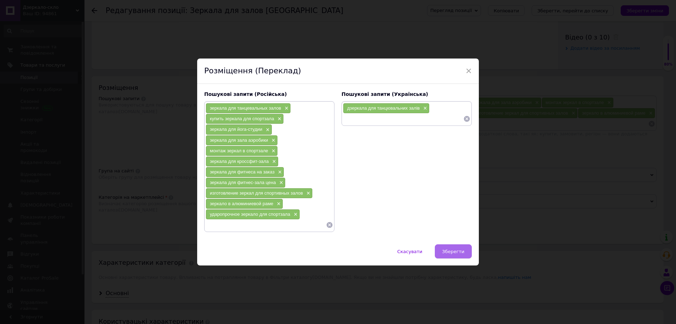
click at [451, 252] on span "Зберегти" at bounding box center [453, 251] width 22 height 5
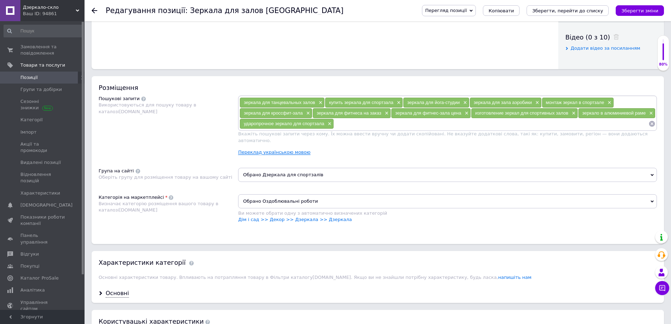
click at [282, 149] on link "Переклад українською мовою" at bounding box center [274, 152] width 72 height 6
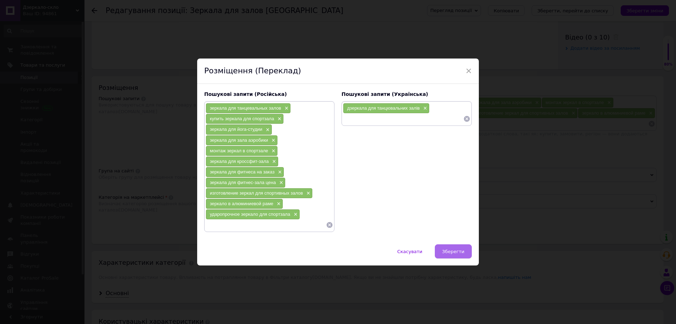
click at [449, 254] on button "Зберегти" at bounding box center [453, 251] width 37 height 14
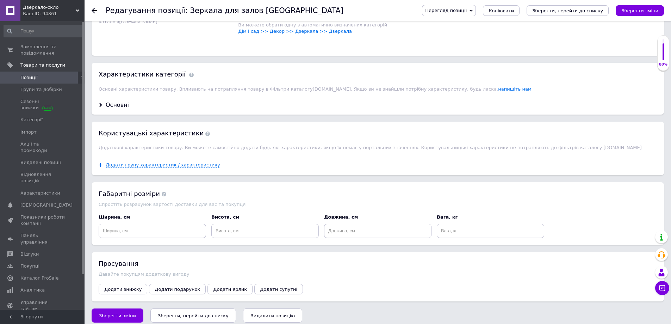
scroll to position [541, 0]
click at [125, 230] on input at bounding box center [152, 230] width 107 height 14
type input "0.4"
click at [220, 223] on input at bounding box center [264, 230] width 107 height 14
type input "100"
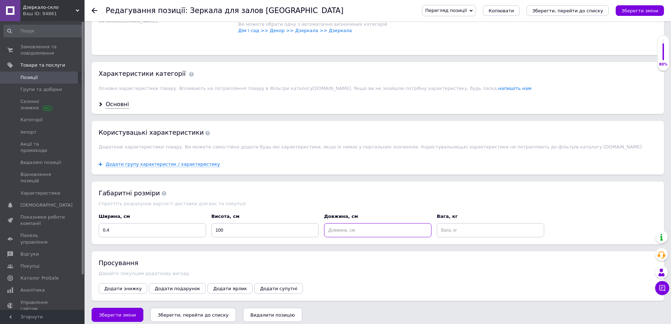
click at [341, 223] on input at bounding box center [377, 230] width 107 height 14
type input "100"
click at [460, 223] on input at bounding box center [490, 230] width 107 height 14
type input "11"
click at [138, 144] on div "Додаткові характеристики товару. Ви можете самостійно додати будь-які характери…" at bounding box center [378, 147] width 558 height 6
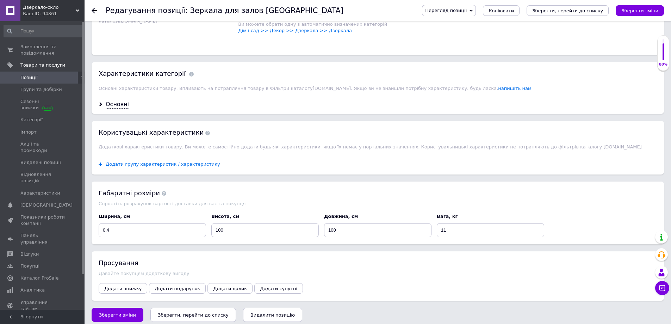
click at [136, 161] on span "Додати групу характеристик / характеристику" at bounding box center [163, 164] width 114 height 6
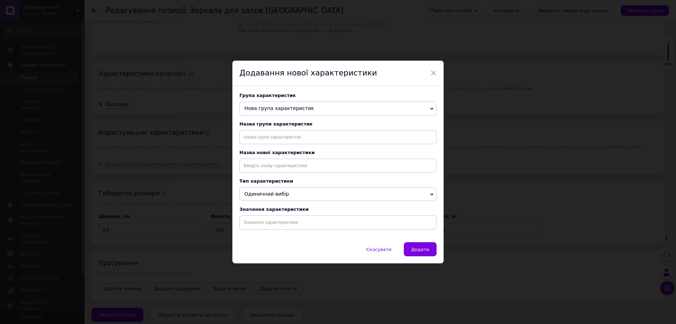
click at [300, 108] on span "Нова група характеристик" at bounding box center [279, 108] width 70 height 6
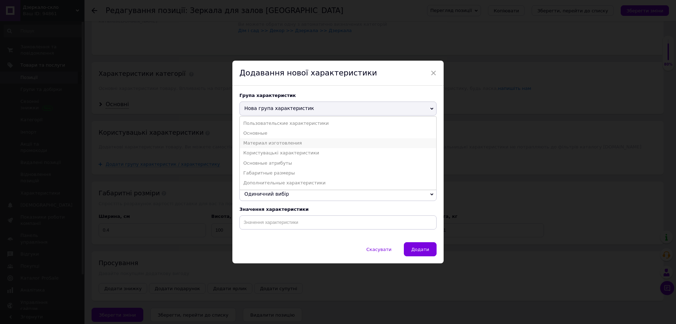
click at [275, 143] on li "Материал изготовления" at bounding box center [338, 143] width 197 height 10
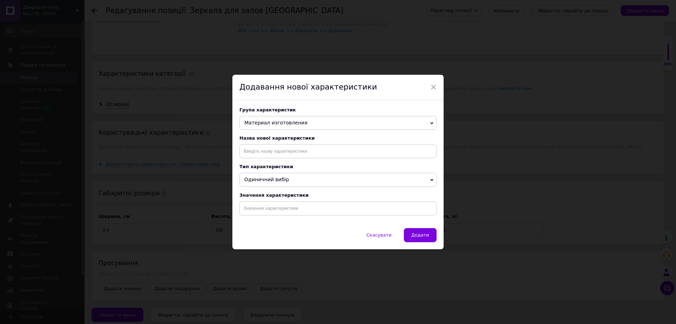
click at [425, 181] on span "Одиничний вибір" at bounding box center [337, 180] width 197 height 14
click at [425, 180] on span "Одиничний вибір" at bounding box center [337, 180] width 197 height 14
click at [419, 234] on span "Додати" at bounding box center [420, 234] width 18 height 5
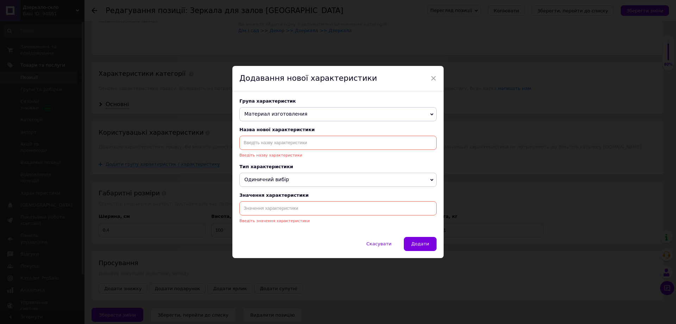
click at [249, 142] on input at bounding box center [337, 143] width 197 height 14
click at [269, 180] on span "Одиничний вибір" at bounding box center [266, 179] width 45 height 6
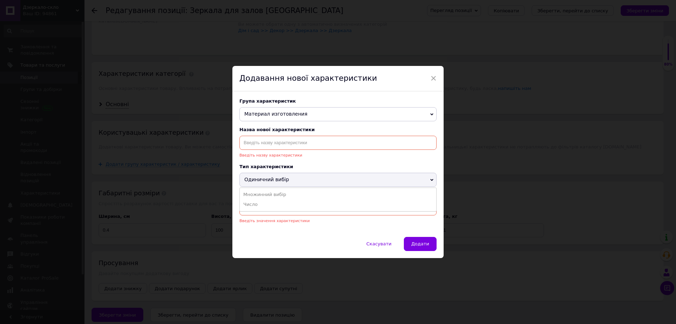
click at [269, 180] on span "Одиничний вибір" at bounding box center [266, 179] width 45 height 6
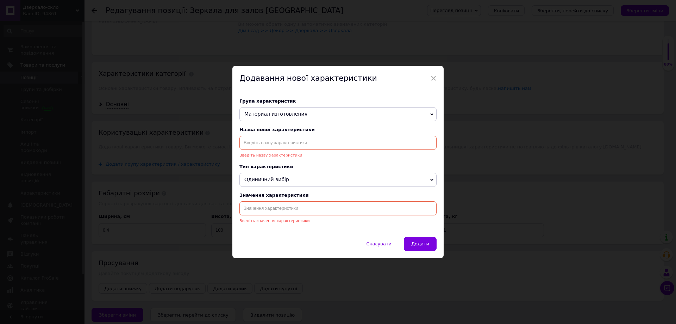
click at [427, 113] on span "Материал изготовления" at bounding box center [337, 114] width 197 height 14
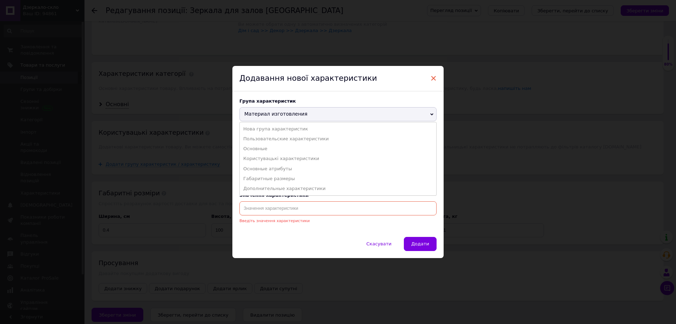
click at [430, 76] on span "×" at bounding box center [433, 78] width 6 height 12
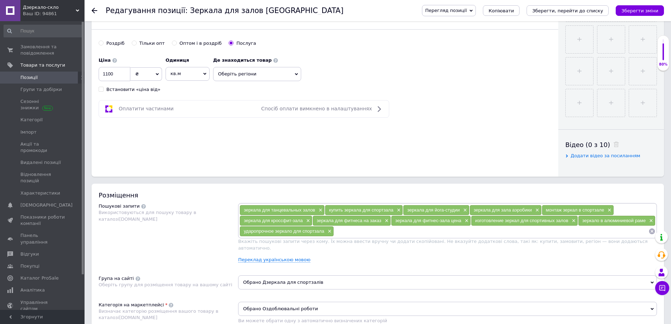
scroll to position [224, 0]
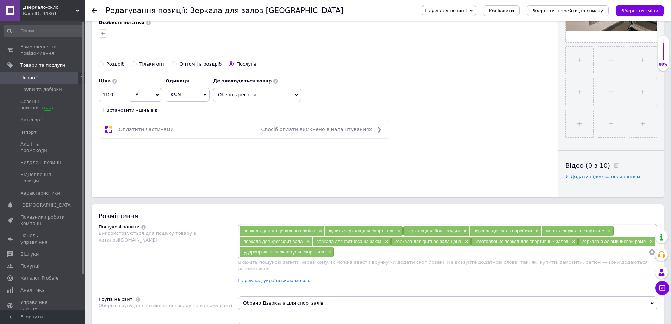
click at [294, 94] on span "Оберіть регіони" at bounding box center [257, 95] width 88 height 14
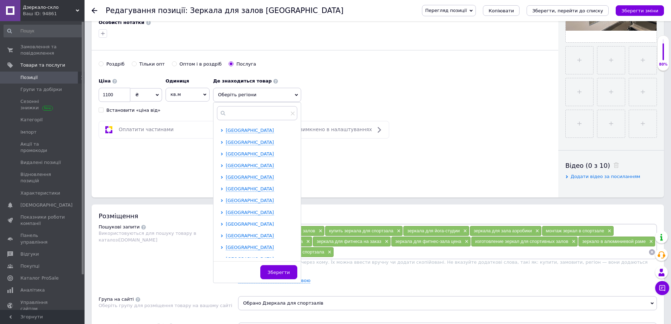
click at [243, 225] on span "[GEOGRAPHIC_DATA]" at bounding box center [250, 223] width 48 height 5
click at [229, 235] on input "checkbox" at bounding box center [228, 235] width 5 height 5
checkbox input "true"
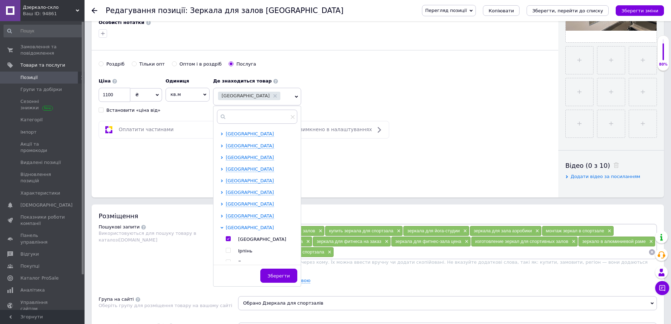
click at [238, 226] on span "[GEOGRAPHIC_DATA]" at bounding box center [250, 227] width 48 height 5
click at [229, 226] on span "[GEOGRAPHIC_DATA]" at bounding box center [250, 227] width 48 height 5
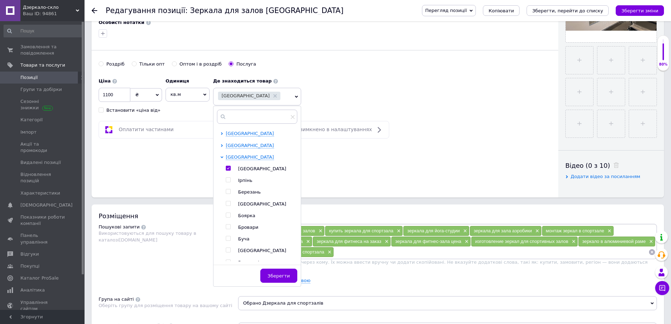
click at [228, 179] on input "checkbox" at bounding box center [228, 179] width 5 height 5
checkbox input "true"
click at [228, 192] on input "checkbox" at bounding box center [228, 191] width 5 height 5
checkbox input "true"
click at [228, 204] on input "checkbox" at bounding box center [228, 203] width 5 height 5
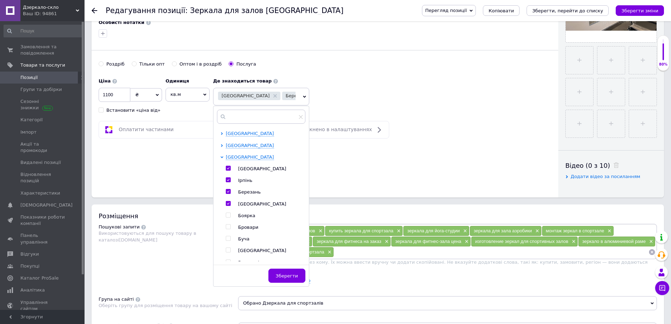
checkbox input "true"
click at [228, 216] on input "checkbox" at bounding box center [228, 215] width 5 height 5
checkbox input "true"
click at [229, 227] on input "checkbox" at bounding box center [228, 226] width 5 height 5
checkbox input "true"
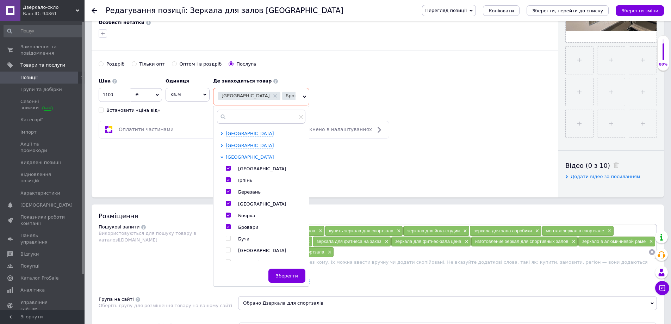
click at [228, 239] on input "checkbox" at bounding box center [228, 238] width 5 height 5
checkbox input "true"
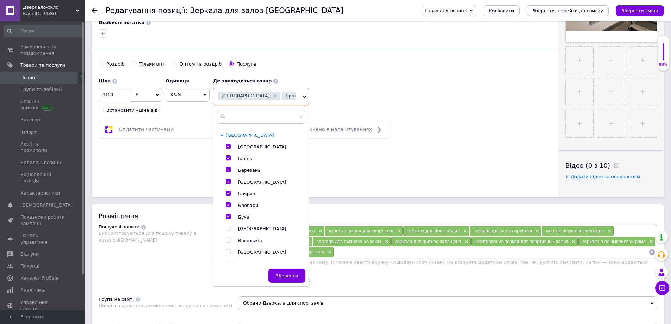
scroll to position [176, 0]
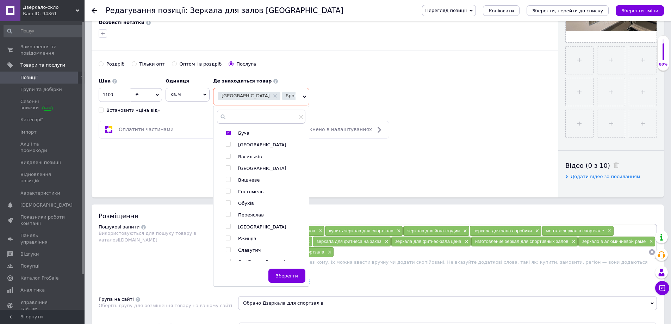
click at [228, 144] on input "checkbox" at bounding box center [228, 144] width 5 height 5
checkbox input "true"
click at [227, 156] on input "checkbox" at bounding box center [228, 156] width 5 height 5
checkbox input "true"
click at [228, 170] on input "checkbox" at bounding box center [228, 168] width 5 height 5
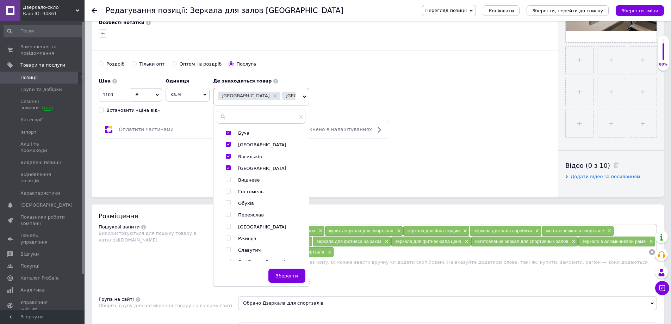
checkbox input "true"
click at [227, 180] on input "checkbox" at bounding box center [228, 179] width 5 height 5
checkbox input "true"
click at [228, 192] on input "checkbox" at bounding box center [228, 191] width 5 height 5
checkbox input "true"
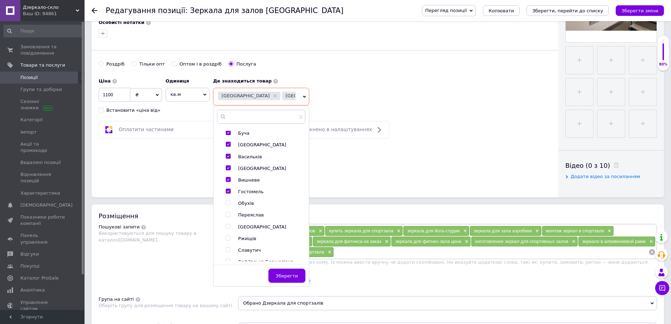
click at [228, 205] on input "checkbox" at bounding box center [228, 202] width 5 height 5
checkbox input "true"
drag, startPoint x: 228, startPoint y: 214, endPoint x: 228, endPoint y: 218, distance: 4.2
click at [228, 214] on input "checkbox" at bounding box center [228, 214] width 5 height 5
checkbox input "true"
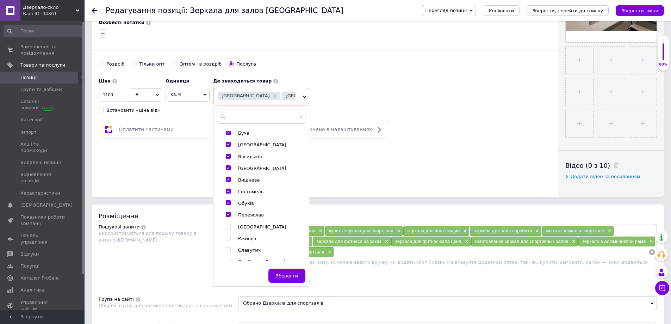
click at [228, 228] on input "checkbox" at bounding box center [228, 226] width 5 height 5
checkbox input "true"
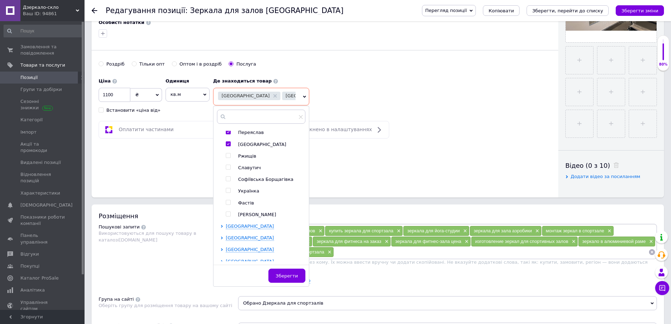
scroll to position [247, 0]
click at [225, 166] on div at bounding box center [222, 104] width 5 height 252
click at [229, 168] on input "checkbox" at bounding box center [228, 167] width 5 height 5
checkbox input "true"
click at [227, 179] on input "checkbox" at bounding box center [228, 179] width 5 height 5
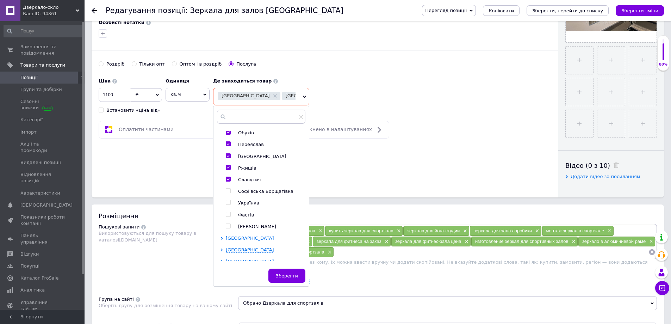
checkbox input "true"
click at [228, 191] on input "checkbox" at bounding box center [228, 190] width 5 height 5
checkbox input "true"
click at [228, 204] on input "checkbox" at bounding box center [228, 202] width 5 height 5
checkbox input "true"
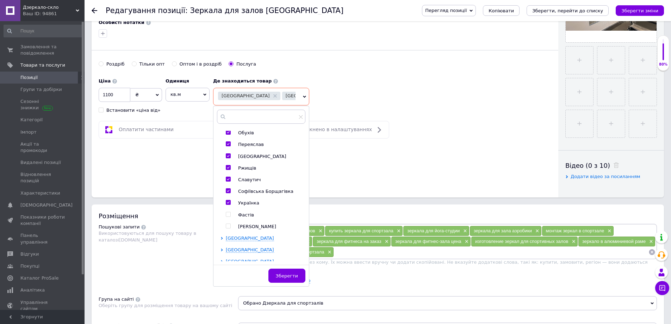
click at [228, 214] on input "checkbox" at bounding box center [228, 214] width 5 height 5
checkbox input "true"
click at [229, 225] on input "checkbox" at bounding box center [228, 226] width 5 height 5
checkbox input "true"
click at [283, 278] on span "Зберегти" at bounding box center [287, 275] width 22 height 5
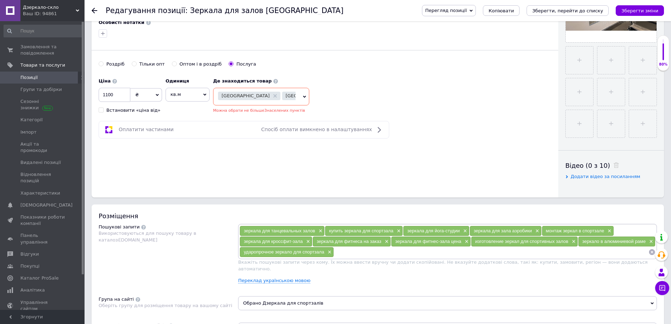
click at [304, 98] on icon at bounding box center [304, 96] width 3 height 3
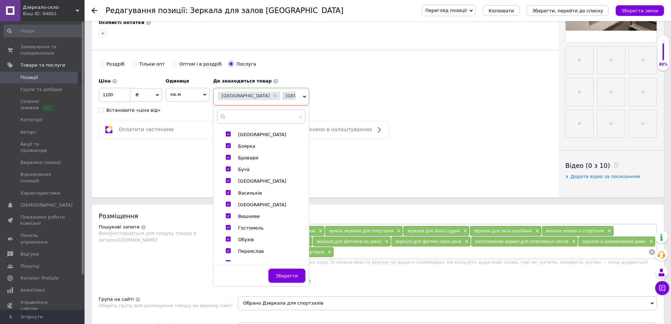
scroll to position [141, 0]
drag, startPoint x: 228, startPoint y: 201, endPoint x: 231, endPoint y: 211, distance: 10.4
click at [228, 201] on input "checkbox" at bounding box center [228, 203] width 5 height 5
checkbox input "false"
click at [226, 226] on input "checkbox" at bounding box center [228, 226] width 5 height 5
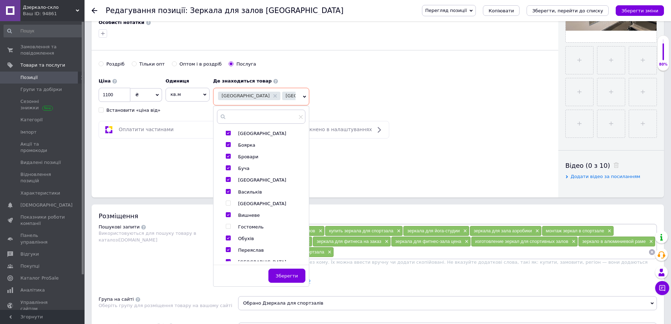
checkbox input "false"
click at [228, 239] on input "checkbox" at bounding box center [228, 238] width 5 height 5
checkbox input "false"
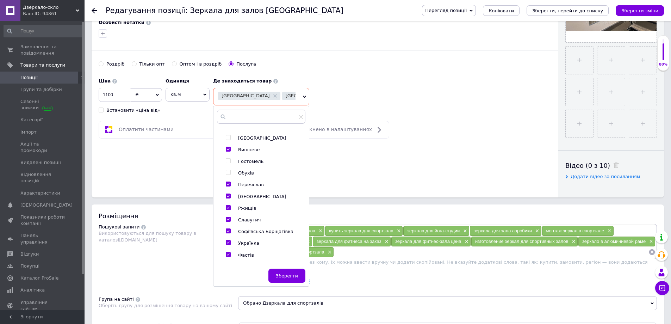
scroll to position [211, 0]
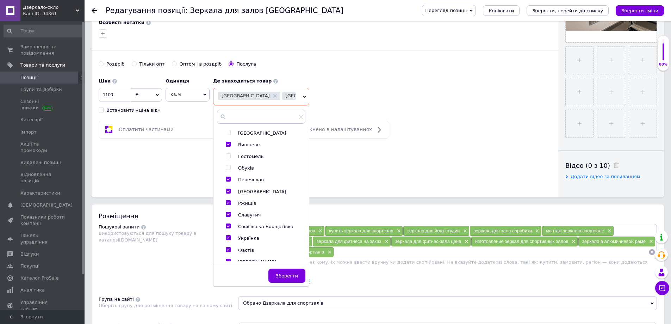
click at [229, 179] on input "checkbox" at bounding box center [228, 179] width 5 height 5
checkbox input "false"
click at [228, 204] on input "checkbox" at bounding box center [228, 202] width 5 height 5
checkbox input "false"
click at [229, 215] on input "checkbox" at bounding box center [228, 214] width 5 height 5
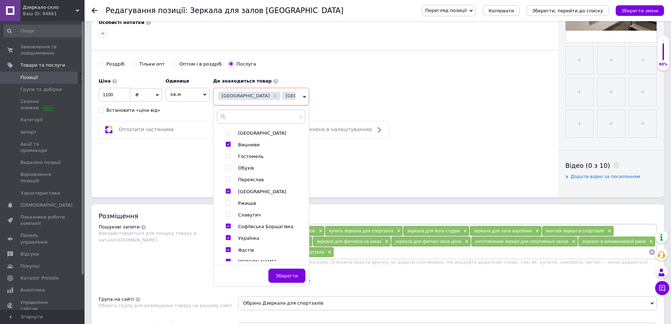
checkbox input "false"
click at [228, 225] on input "checkbox" at bounding box center [228, 226] width 5 height 5
checkbox input "false"
click at [228, 238] on input "checkbox" at bounding box center [228, 237] width 5 height 5
checkbox input "false"
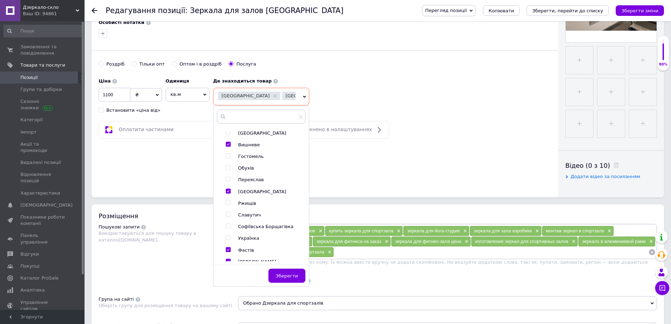
click at [230, 249] on input "checkbox" at bounding box center [228, 249] width 5 height 5
checkbox input "false"
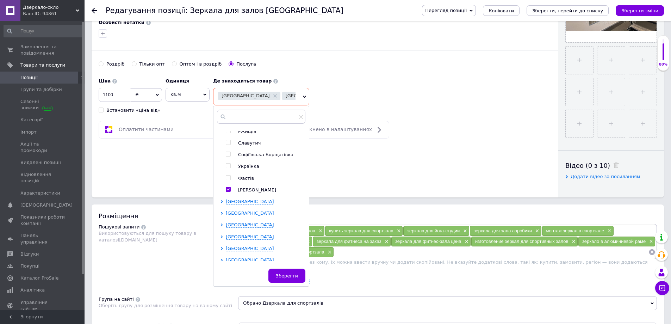
scroll to position [282, 0]
click at [231, 189] on div at bounding box center [229, 191] width 7 height 6
click at [230, 191] on input "checkbox" at bounding box center [228, 190] width 5 height 5
checkbox input "false"
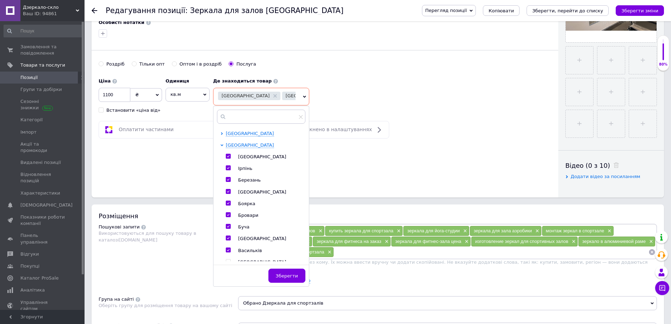
scroll to position [70, 0]
click at [228, 227] on input "checkbox" at bounding box center [228, 226] width 5 height 5
checkbox input "false"
click at [228, 213] on input "checkbox" at bounding box center [228, 215] width 5 height 5
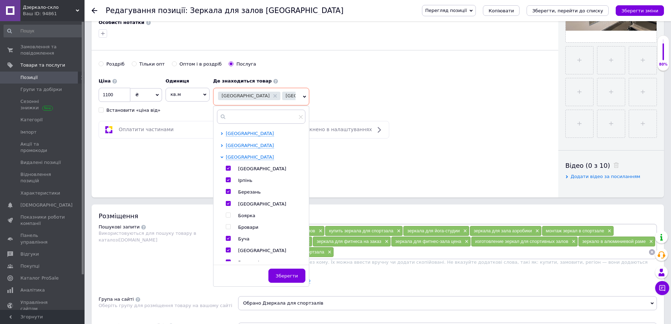
checkbox input "false"
click at [229, 191] on input "checkbox" at bounding box center [228, 191] width 5 height 5
checkbox input "false"
click at [226, 180] on input "checkbox" at bounding box center [228, 179] width 5 height 5
checkbox input "false"
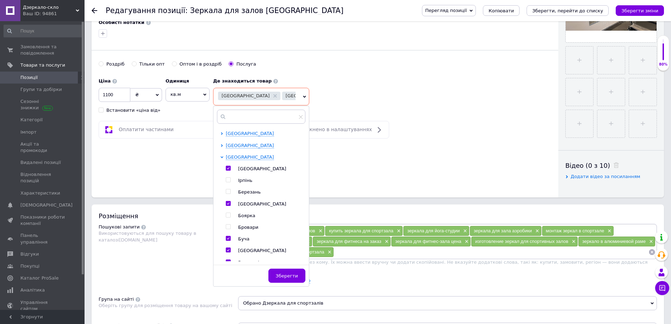
drag, startPoint x: 227, startPoint y: 251, endPoint x: 231, endPoint y: 246, distance: 7.0
click at [227, 251] on input "checkbox" at bounding box center [228, 250] width 5 height 5
checkbox input "false"
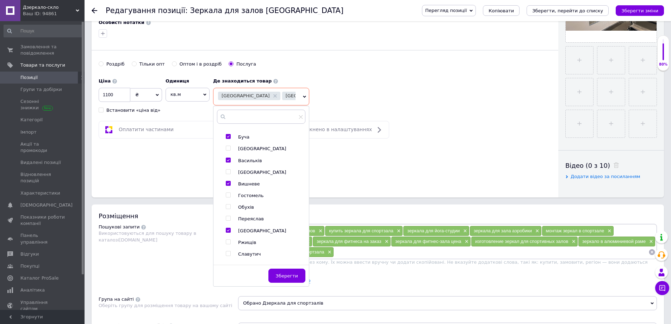
scroll to position [176, 0]
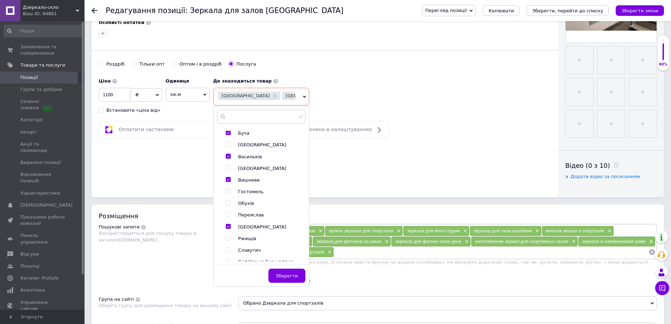
click at [228, 156] on input "checkbox" at bounding box center [228, 156] width 5 height 5
checkbox input "false"
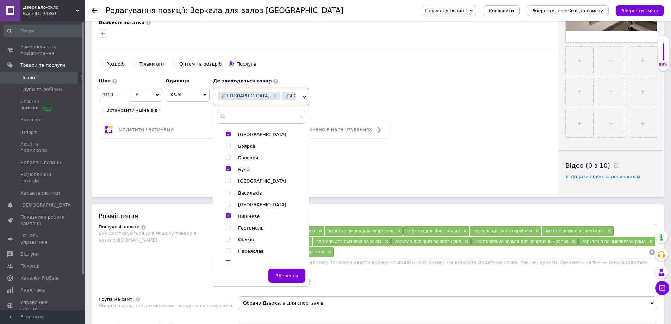
scroll to position [211, 0]
click at [229, 193] on input "checkbox" at bounding box center [228, 191] width 5 height 5
checkbox input "false"
click at [226, 144] on input "checkbox" at bounding box center [228, 144] width 5 height 5
checkbox input "false"
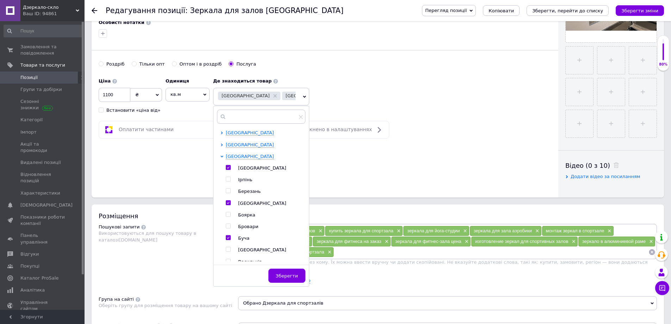
scroll to position [70, 0]
click at [286, 278] on span "Зберегти" at bounding box center [287, 275] width 22 height 5
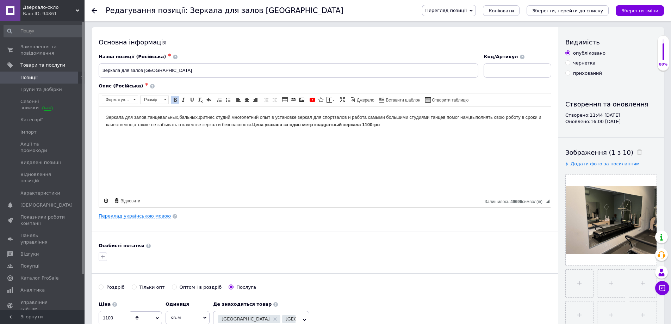
scroll to position [0, 0]
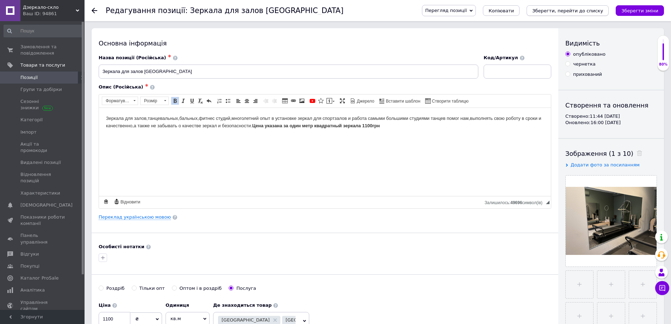
click at [581, 11] on icon "Зберегти, перейти до списку" at bounding box center [567, 10] width 71 height 5
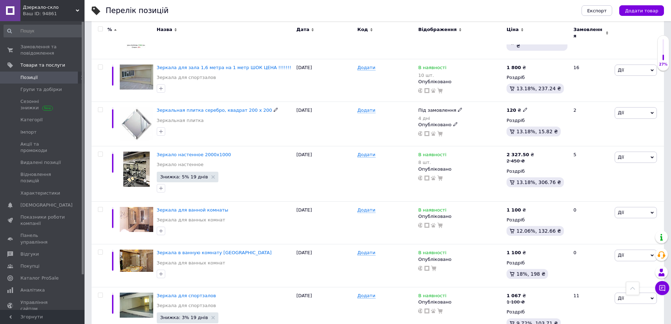
scroll to position [776, 0]
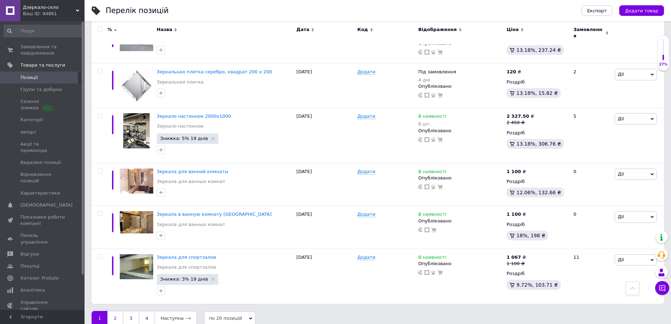
click at [113, 311] on link "2" at bounding box center [114, 318] width 15 height 15
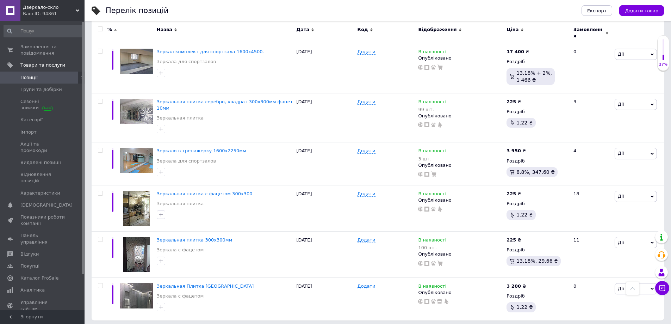
scroll to position [776, 0]
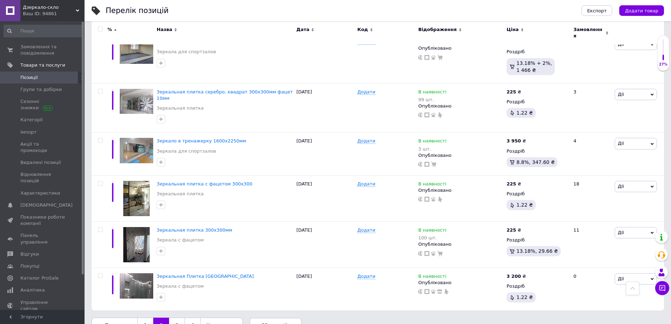
click at [172, 317] on link "3" at bounding box center [176, 324] width 15 height 15
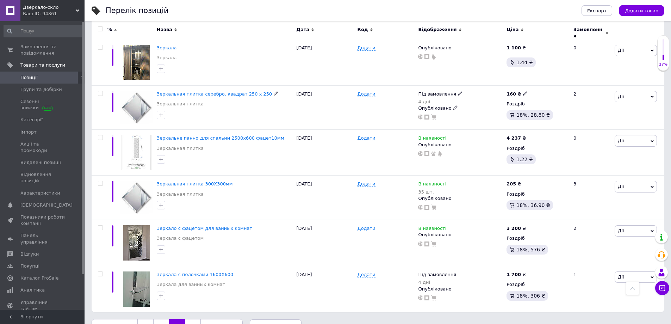
scroll to position [759, 0]
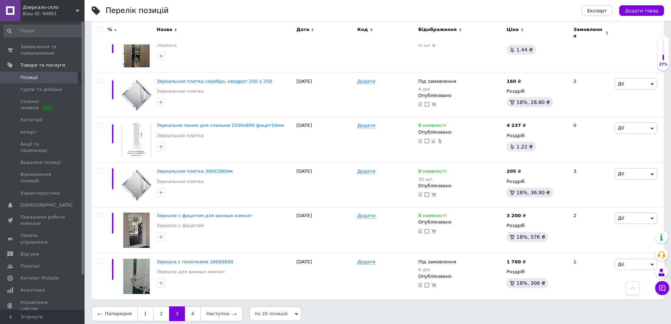
click at [188, 310] on link "4" at bounding box center [192, 313] width 15 height 15
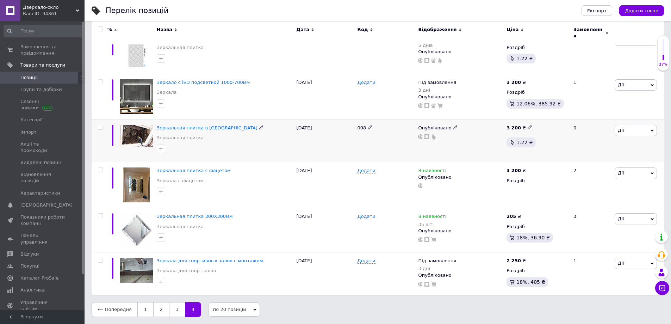
scroll to position [166, 0]
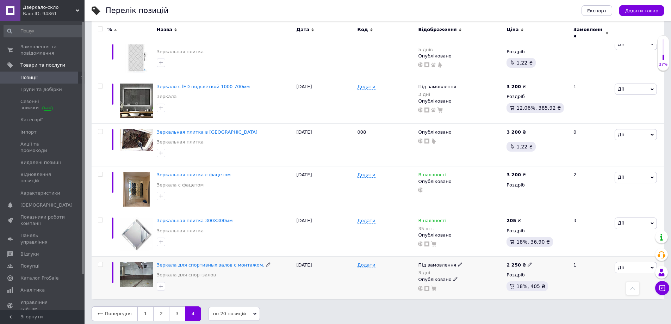
click at [231, 262] on span "Зеркала для спортивных залов с монтажом." at bounding box center [211, 264] width 108 height 5
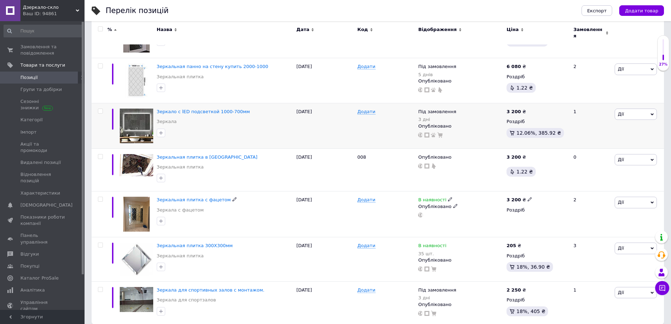
scroll to position [166, 0]
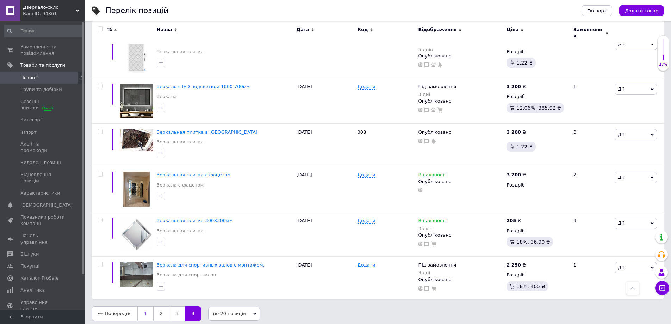
click at [138, 310] on link "1" at bounding box center [145, 313] width 16 height 15
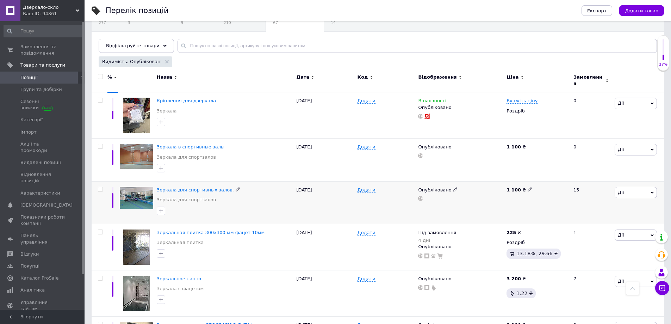
scroll to position [60, 0]
click at [197, 144] on span "Зеркала в спортивные залы" at bounding box center [191, 146] width 68 height 5
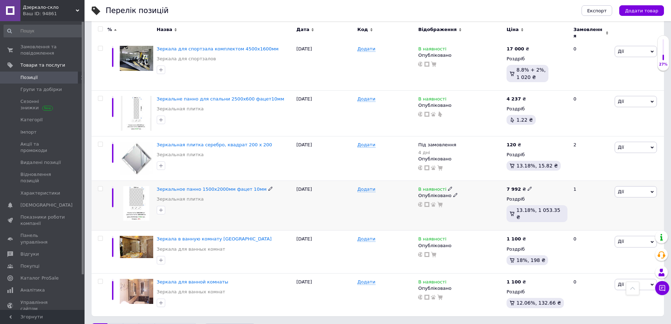
scroll to position [765, 0]
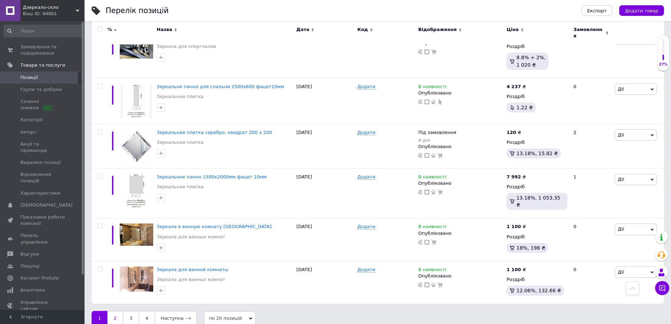
click at [114, 311] on link "2" at bounding box center [114, 318] width 15 height 15
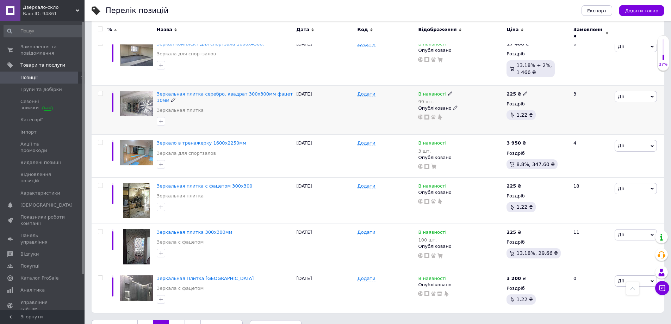
scroll to position [776, 0]
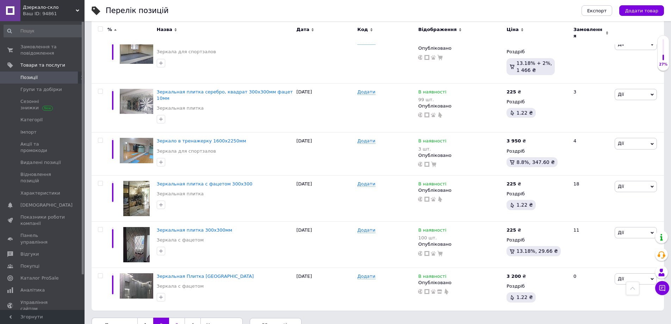
click at [169, 317] on link "3" at bounding box center [176, 324] width 15 height 15
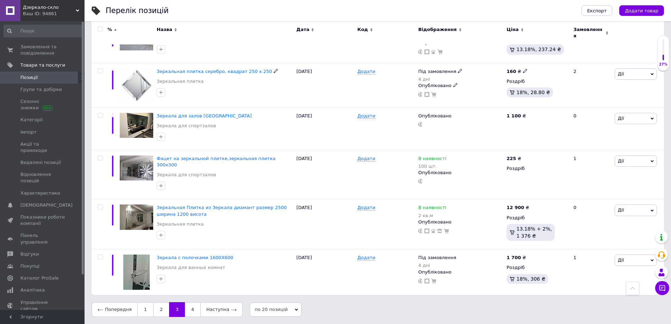
scroll to position [756, 0]
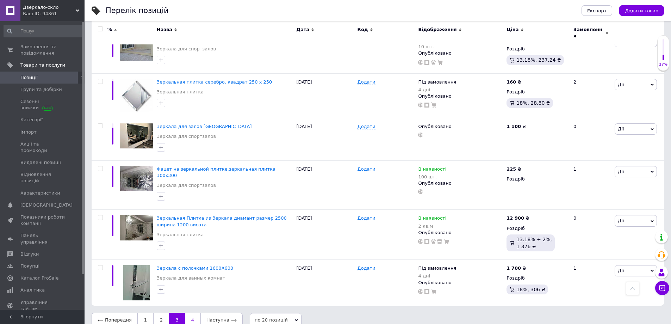
click at [192, 312] on link "4" at bounding box center [192, 319] width 15 height 15
